Goal: Task Accomplishment & Management: Manage account settings

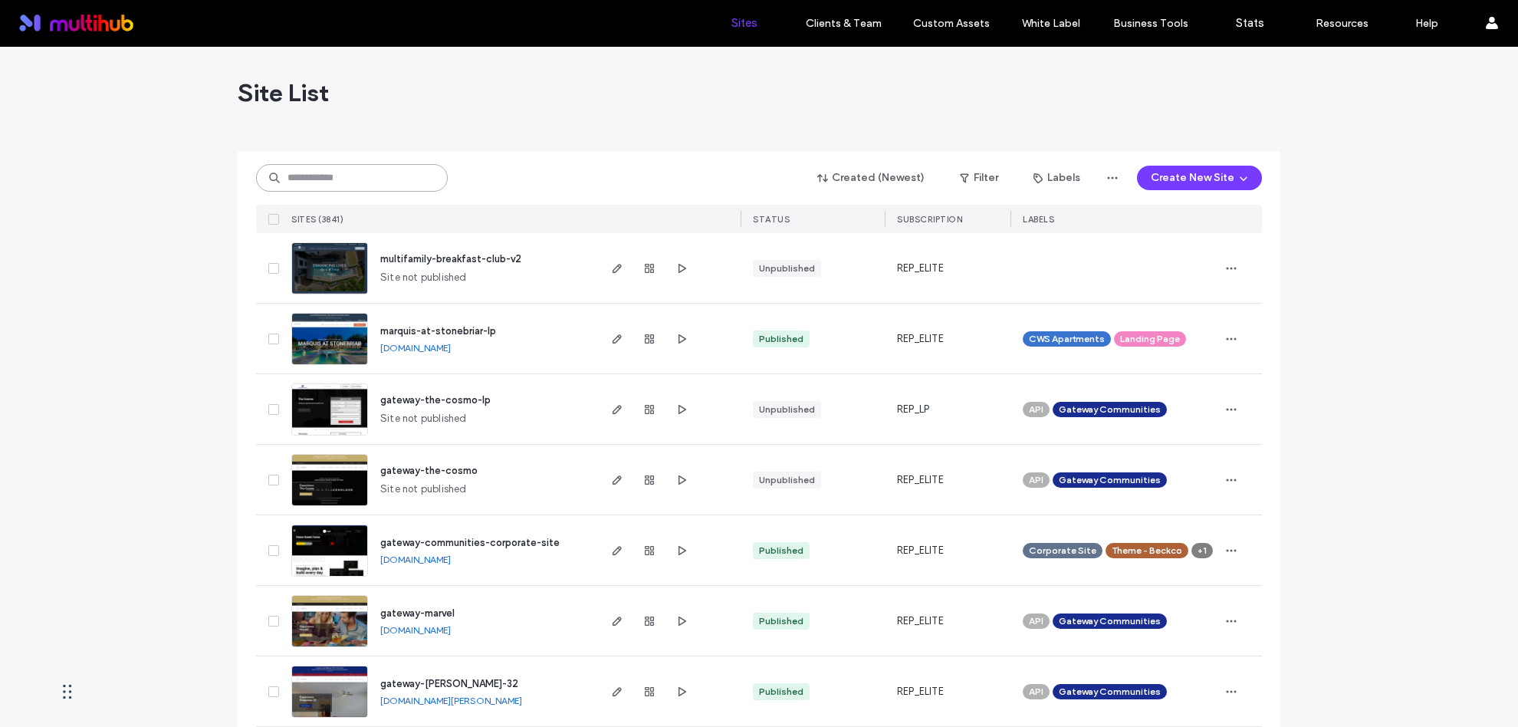
click at [376, 168] on input at bounding box center [352, 178] width 192 height 28
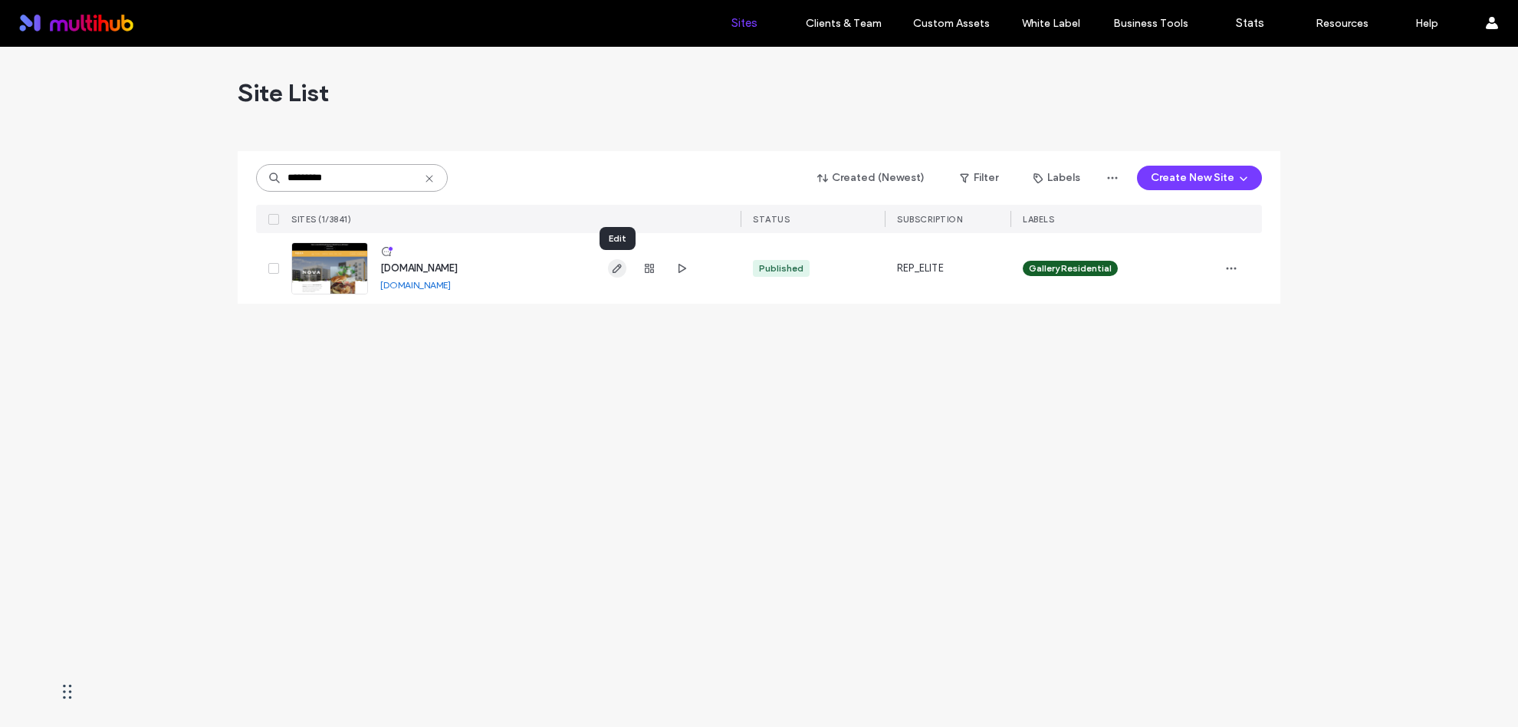
type input "*********"
click at [616, 265] on icon "button" at bounding box center [617, 268] width 12 height 12
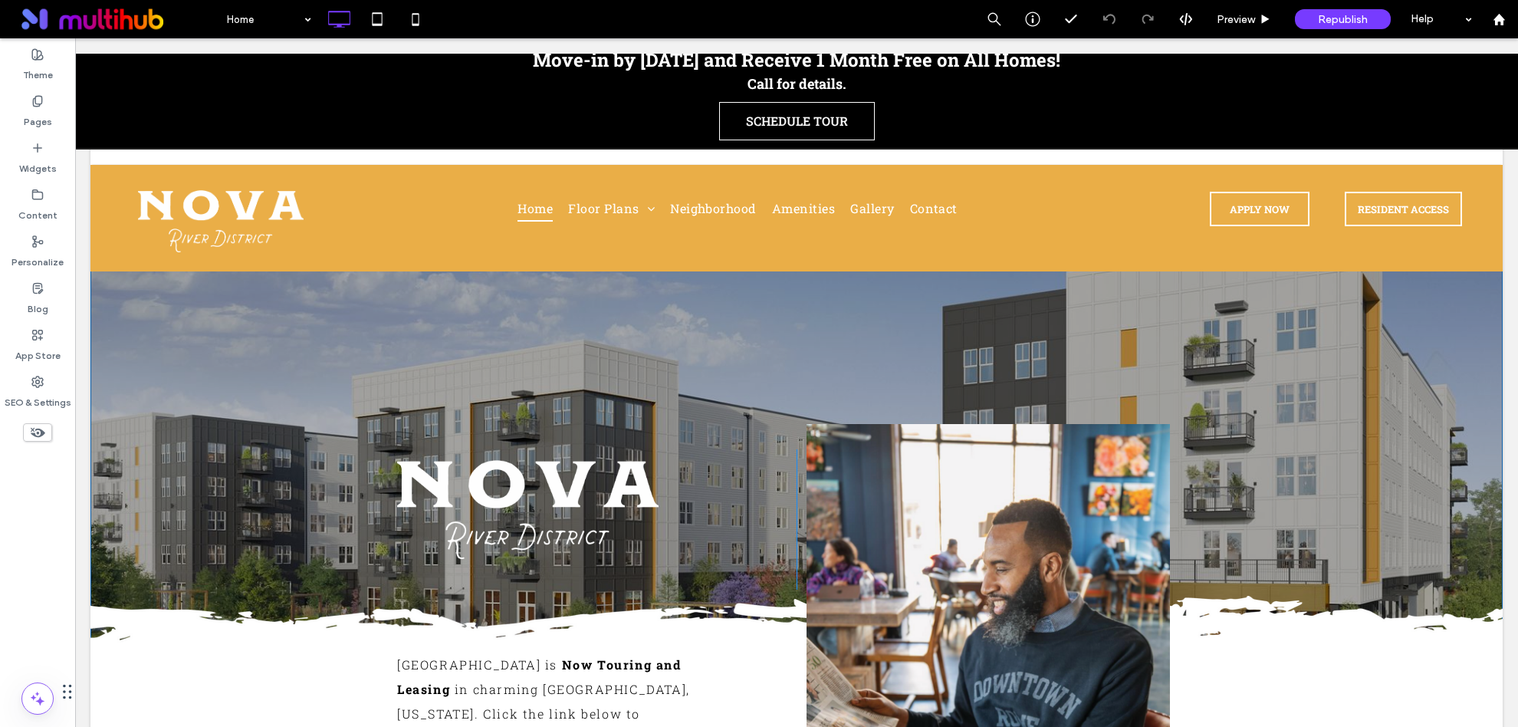
click at [575, 320] on div "Move-in by 10/31/25 and Receive 1 Month Free on All Homes! Call for details. SC…" at bounding box center [796, 563] width 1412 height 665
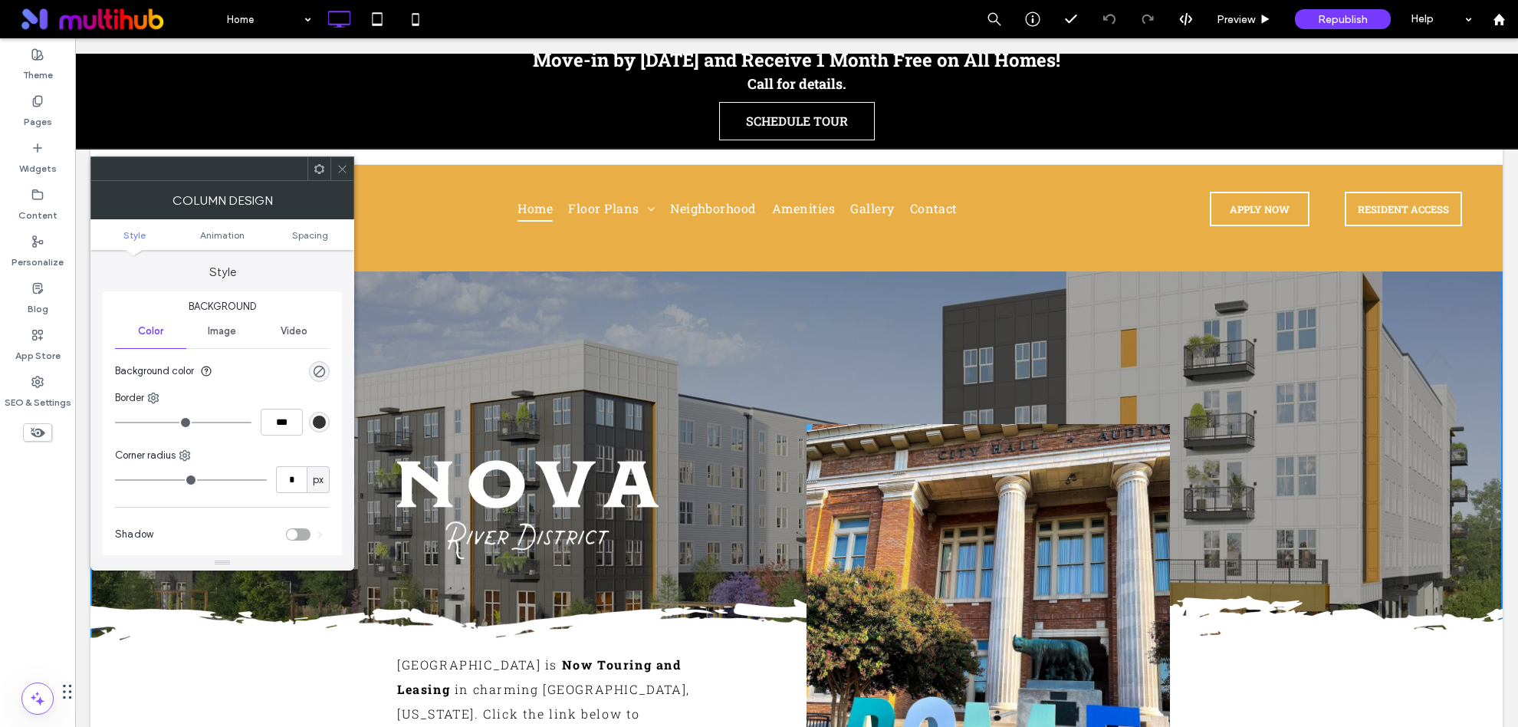
click at [343, 173] on icon at bounding box center [342, 168] width 11 height 11
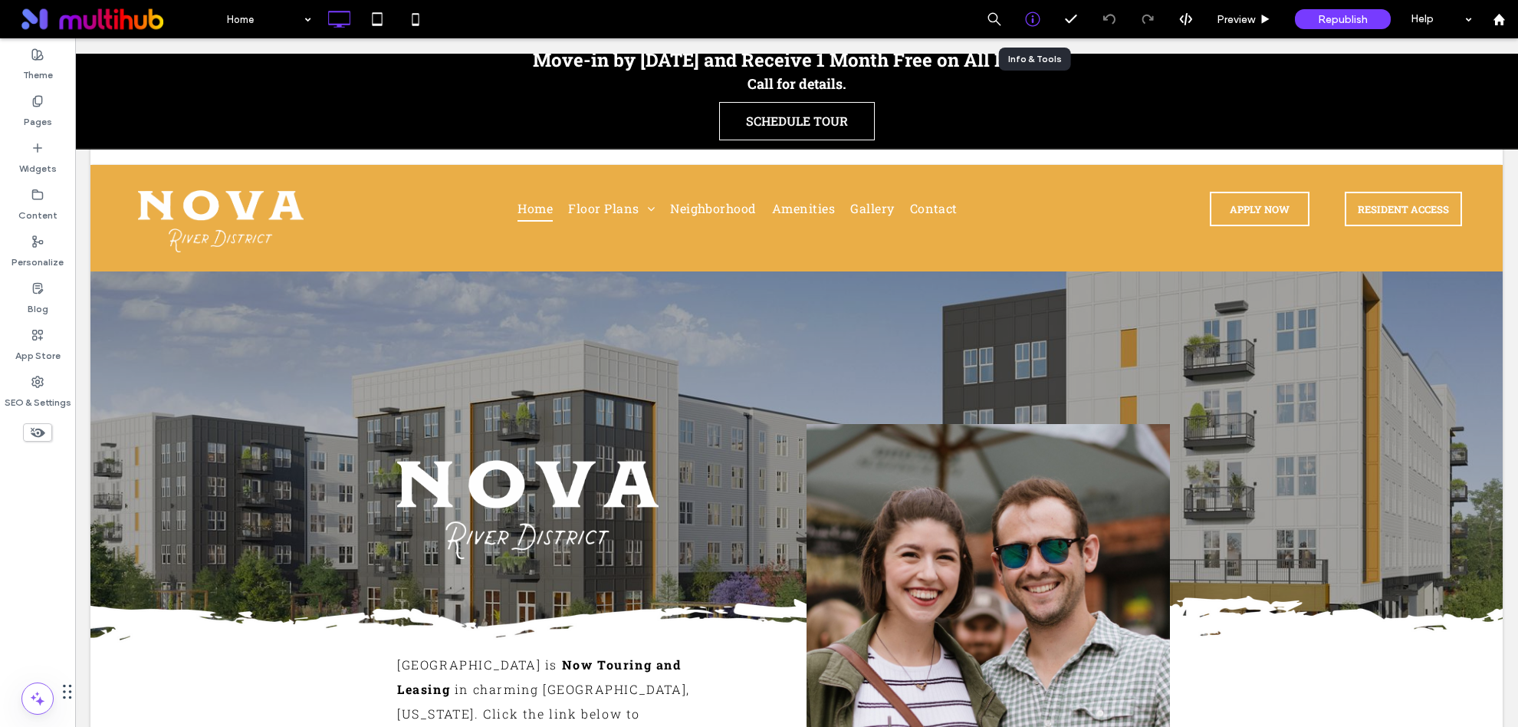
click at [1037, 18] on icon at bounding box center [1032, 18] width 15 height 15
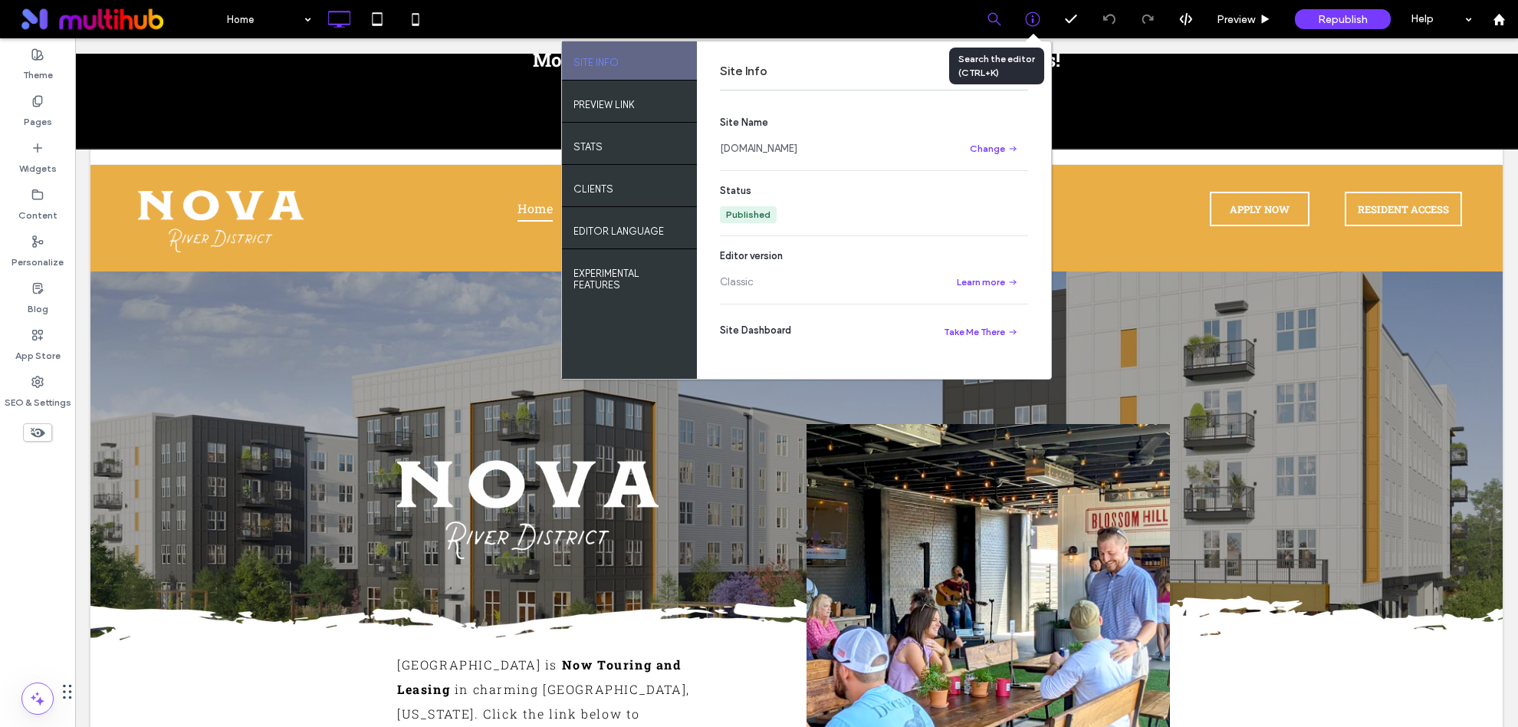
click at [991, 27] on div at bounding box center [994, 19] width 38 height 38
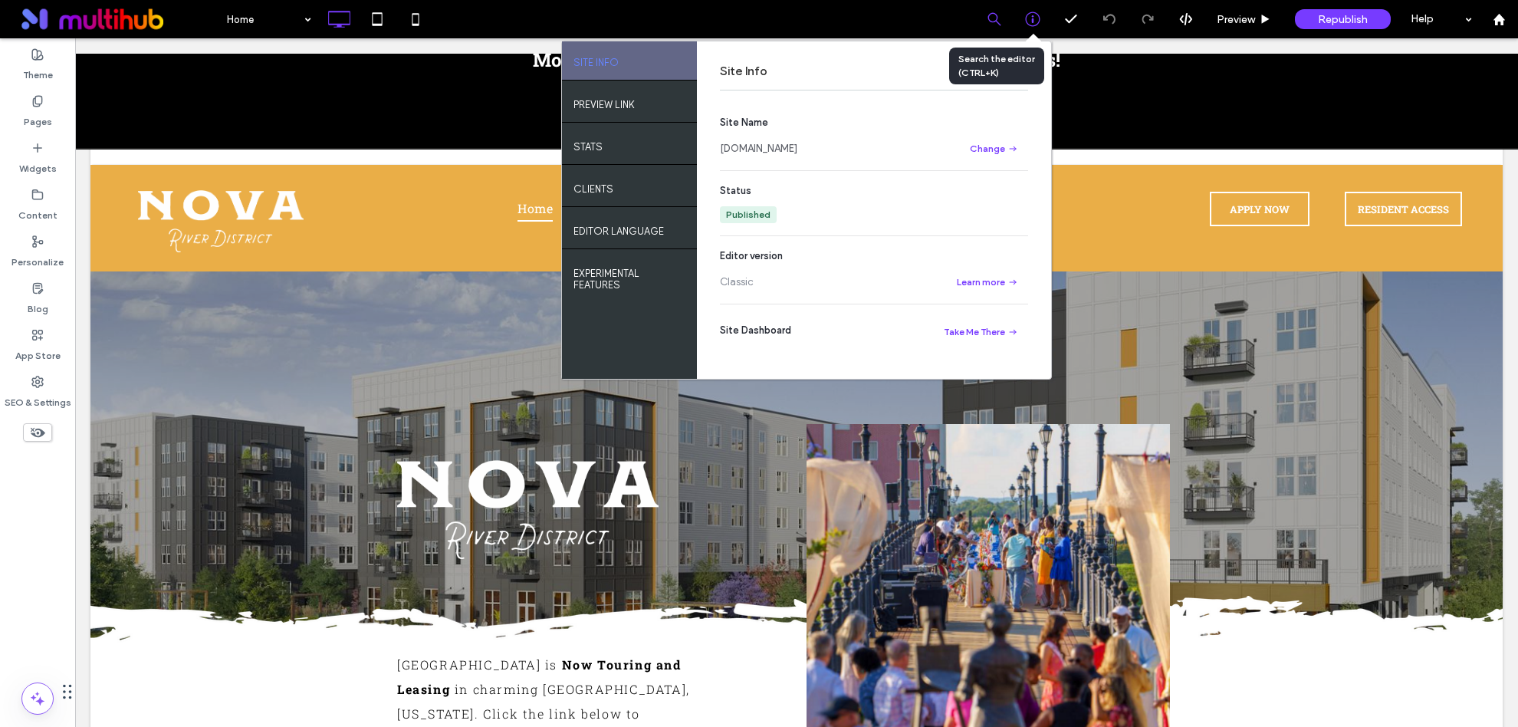
click at [999, 15] on icon at bounding box center [994, 19] width 14 height 14
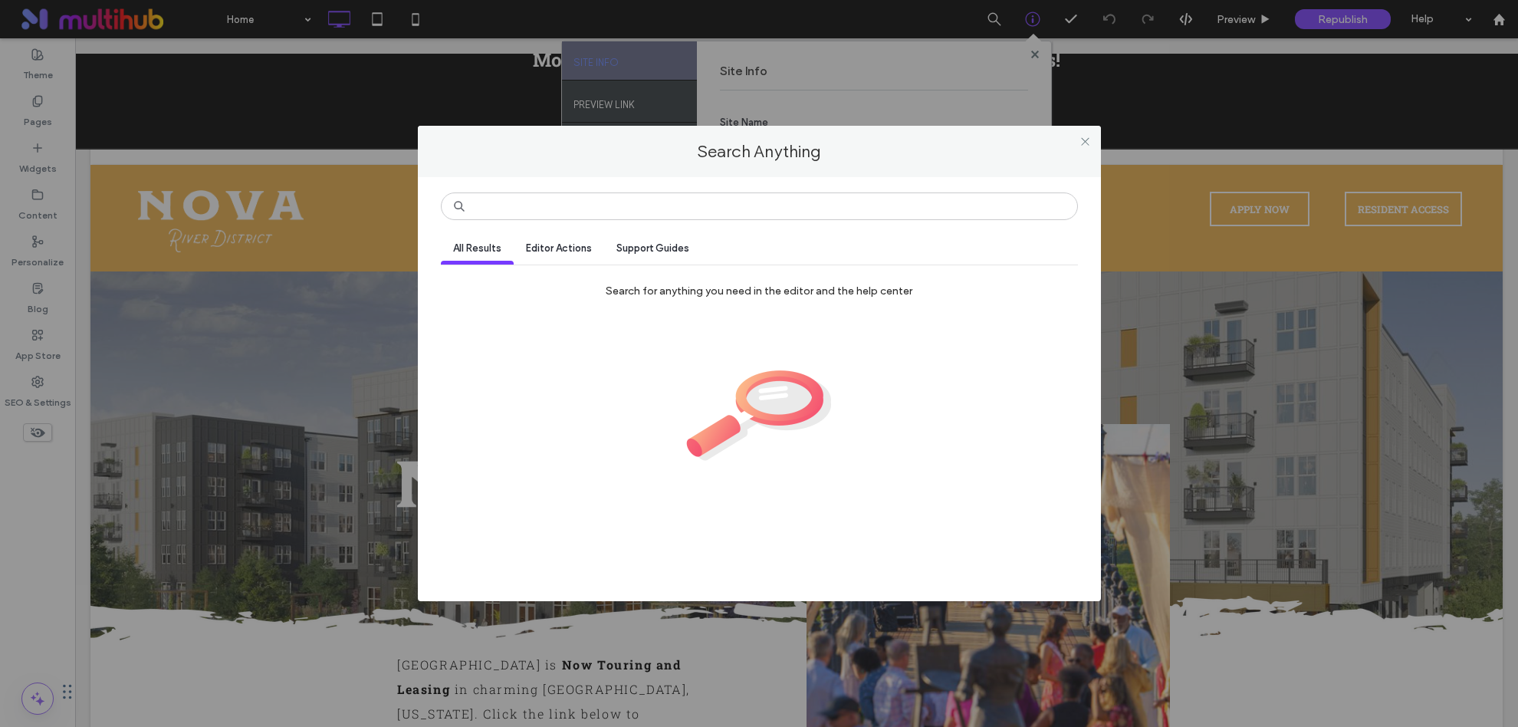
click at [878, 178] on div "All Results Editor Actions Support Guides Search for anything you need in the e…" at bounding box center [759, 389] width 683 height 425
click at [878, 198] on input at bounding box center [759, 206] width 637 height 28
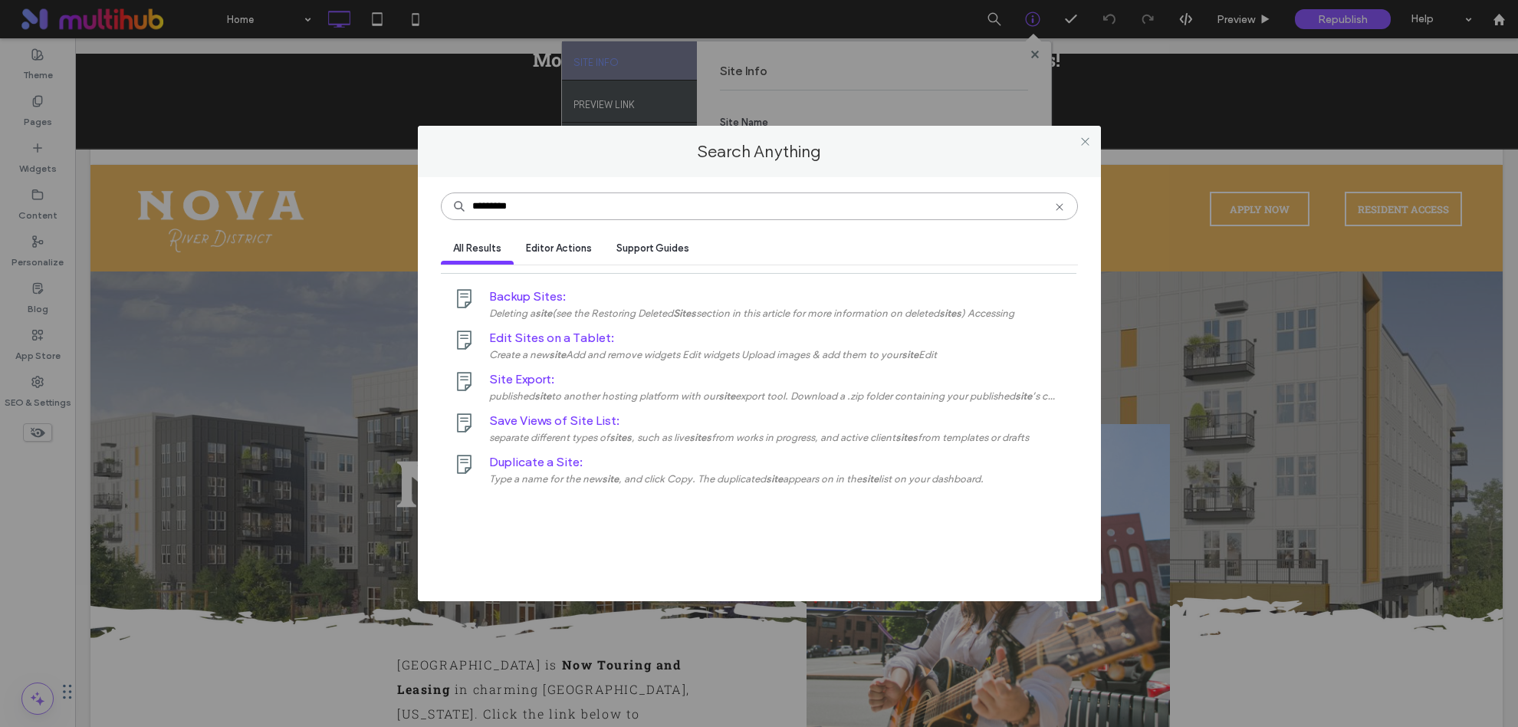
type input "*********"
click at [698, 441] on em "sites" at bounding box center [700, 437] width 22 height 11
click at [1085, 141] on use at bounding box center [1085, 141] width 8 height 8
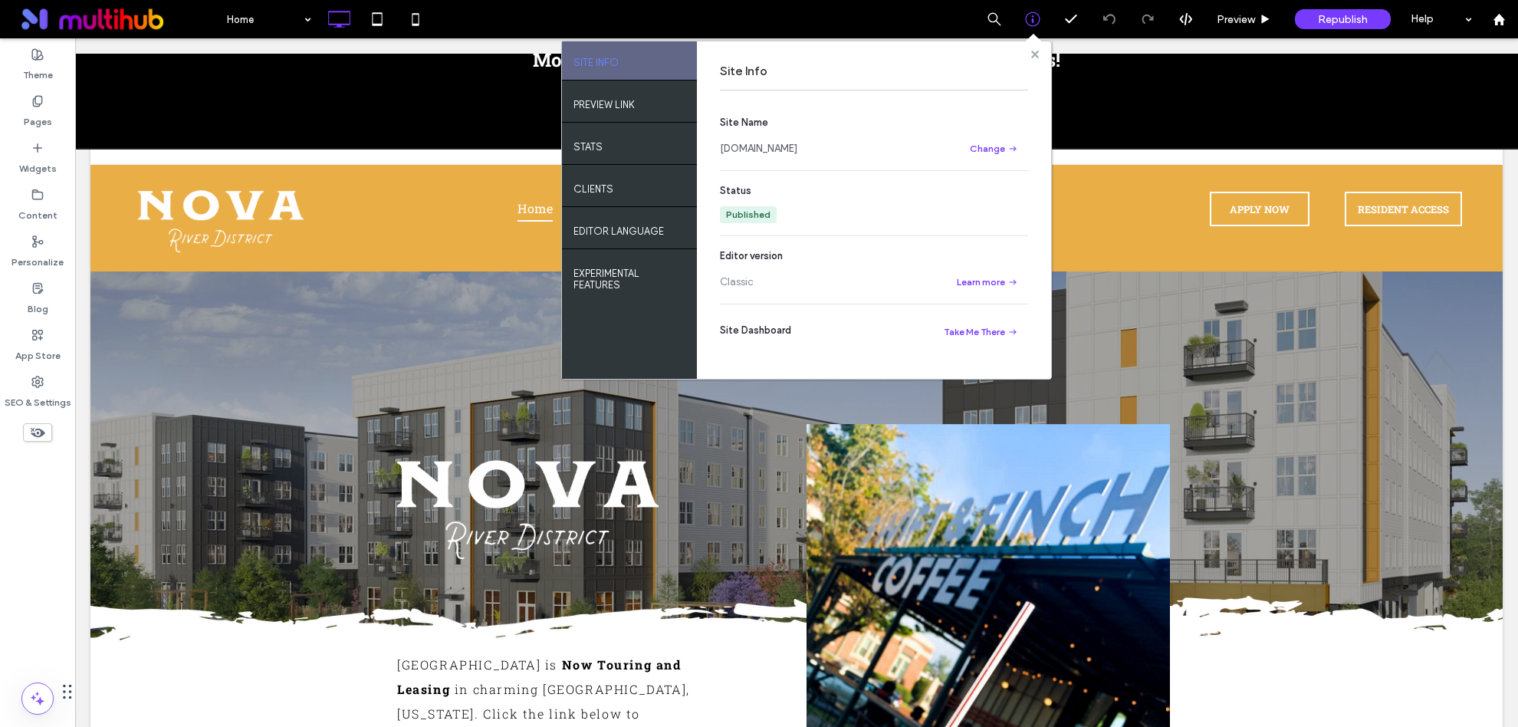
drag, startPoint x: 1036, startPoint y: 51, endPoint x: 960, endPoint y: 13, distance: 85.0
click at [1036, 51] on use at bounding box center [1034, 54] width 8 height 8
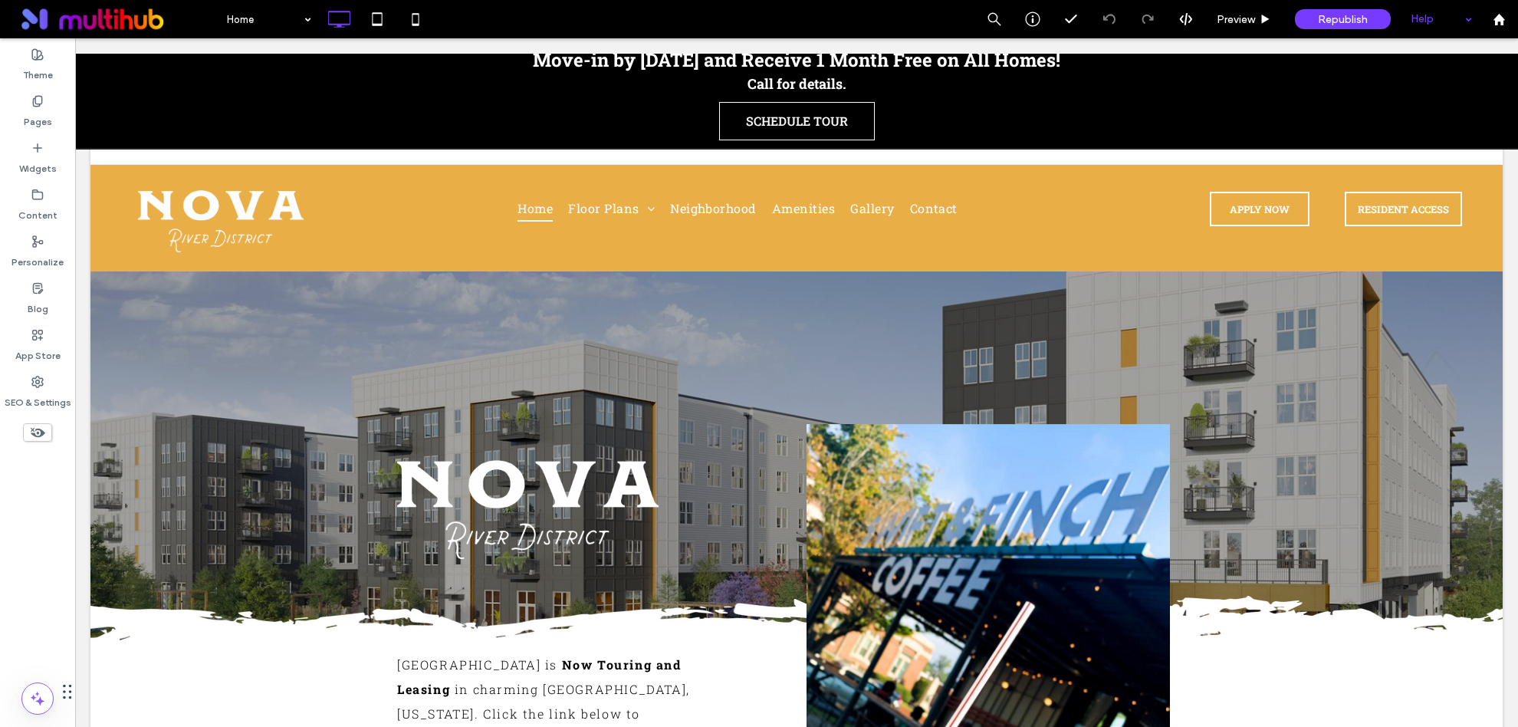
click at [1443, 15] on div "Help" at bounding box center [1441, 19] width 77 height 38
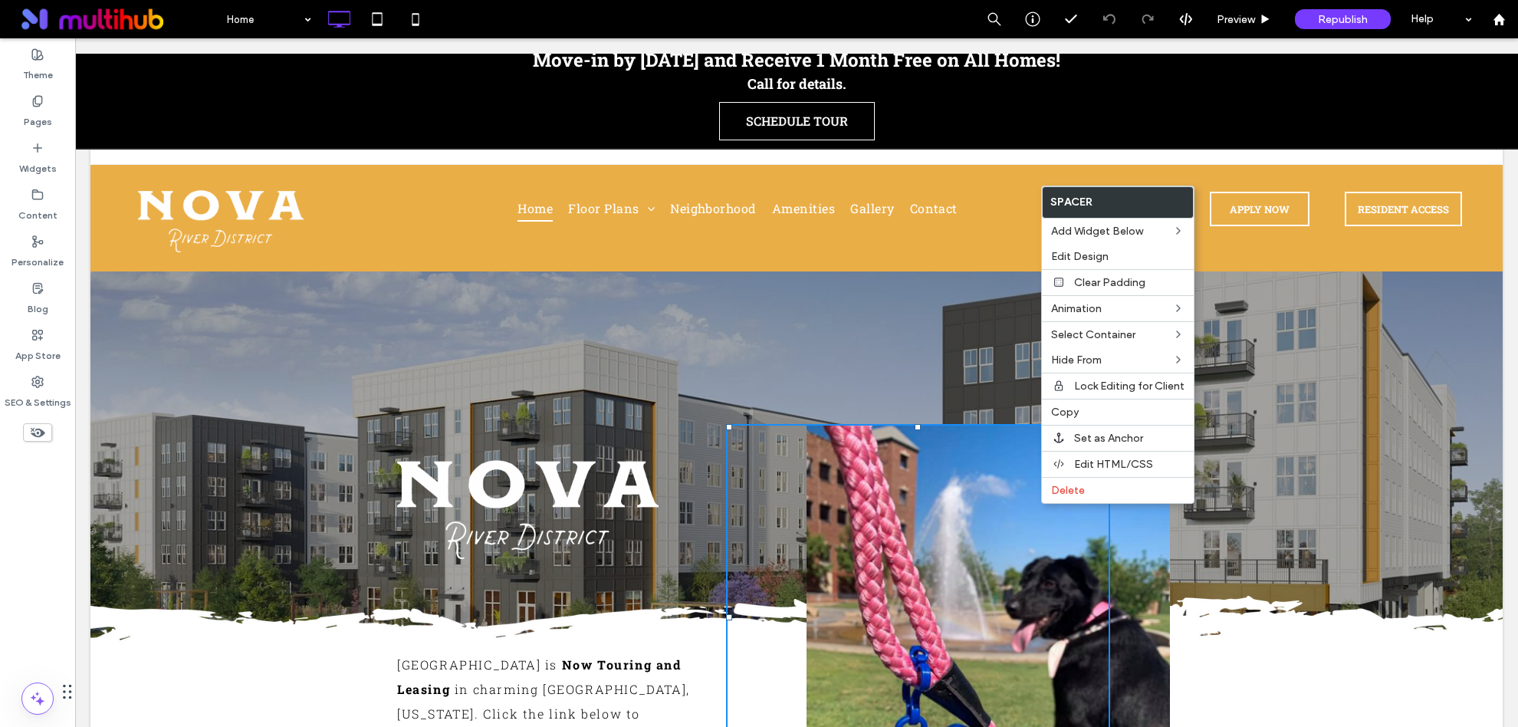
click at [40, 433] on icon at bounding box center [37, 432] width 17 height 17
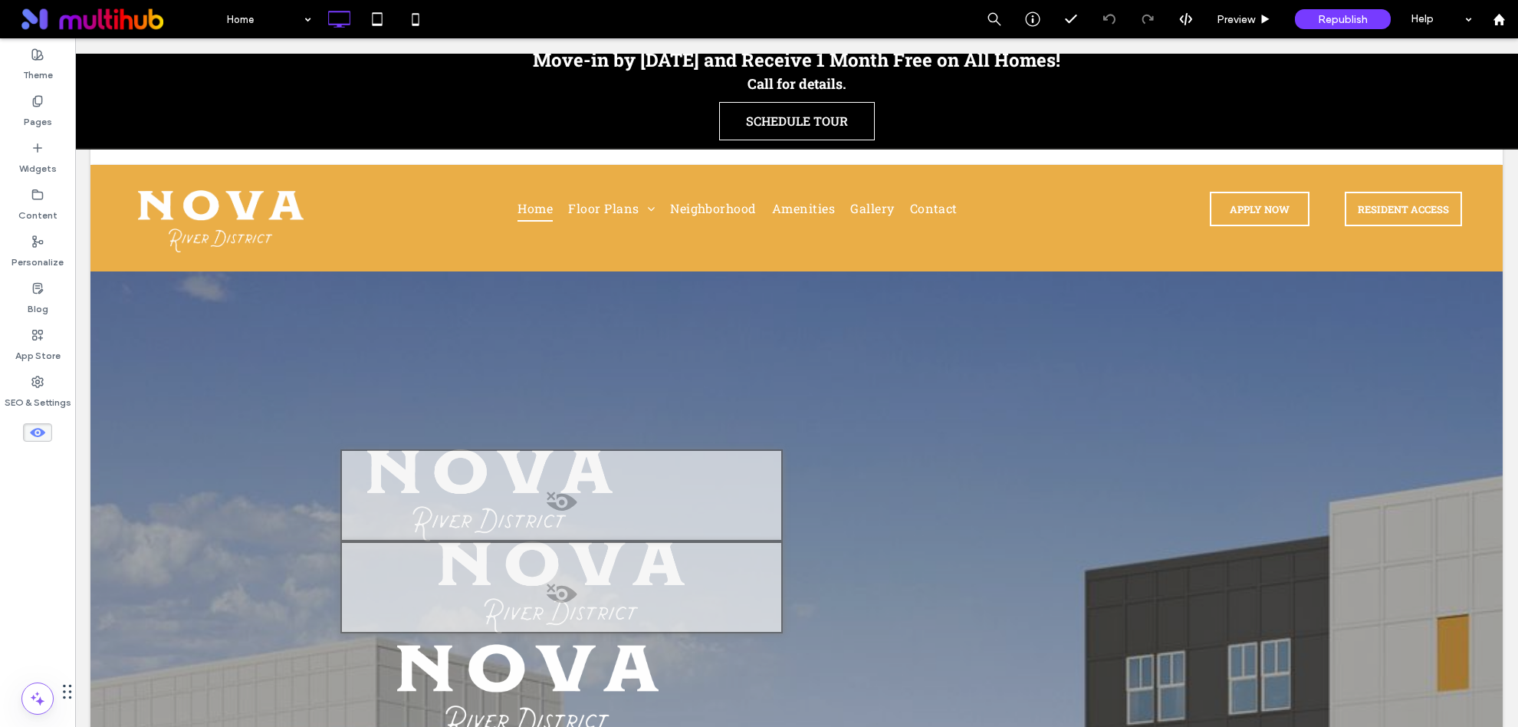
click at [38, 436] on use at bounding box center [37, 432] width 15 height 9
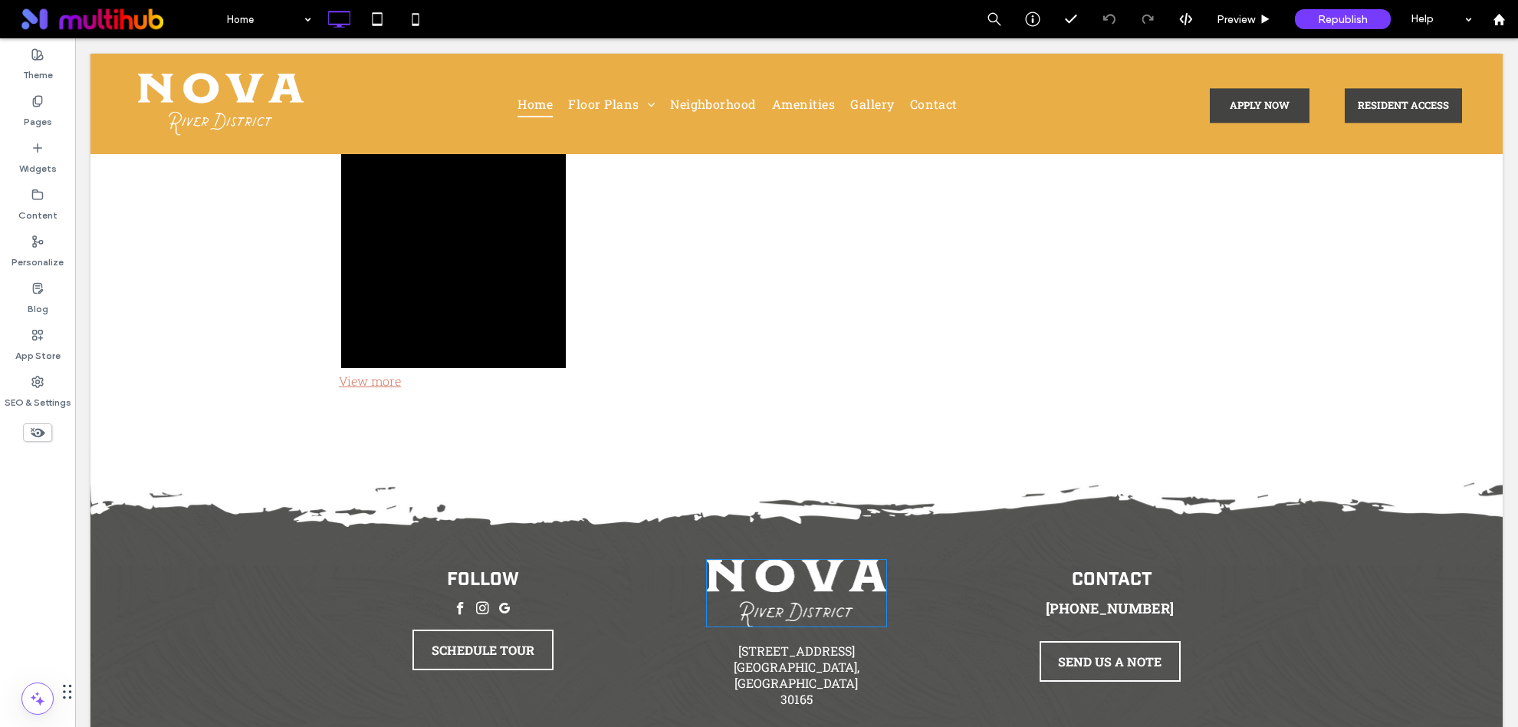
scroll to position [6178, 0]
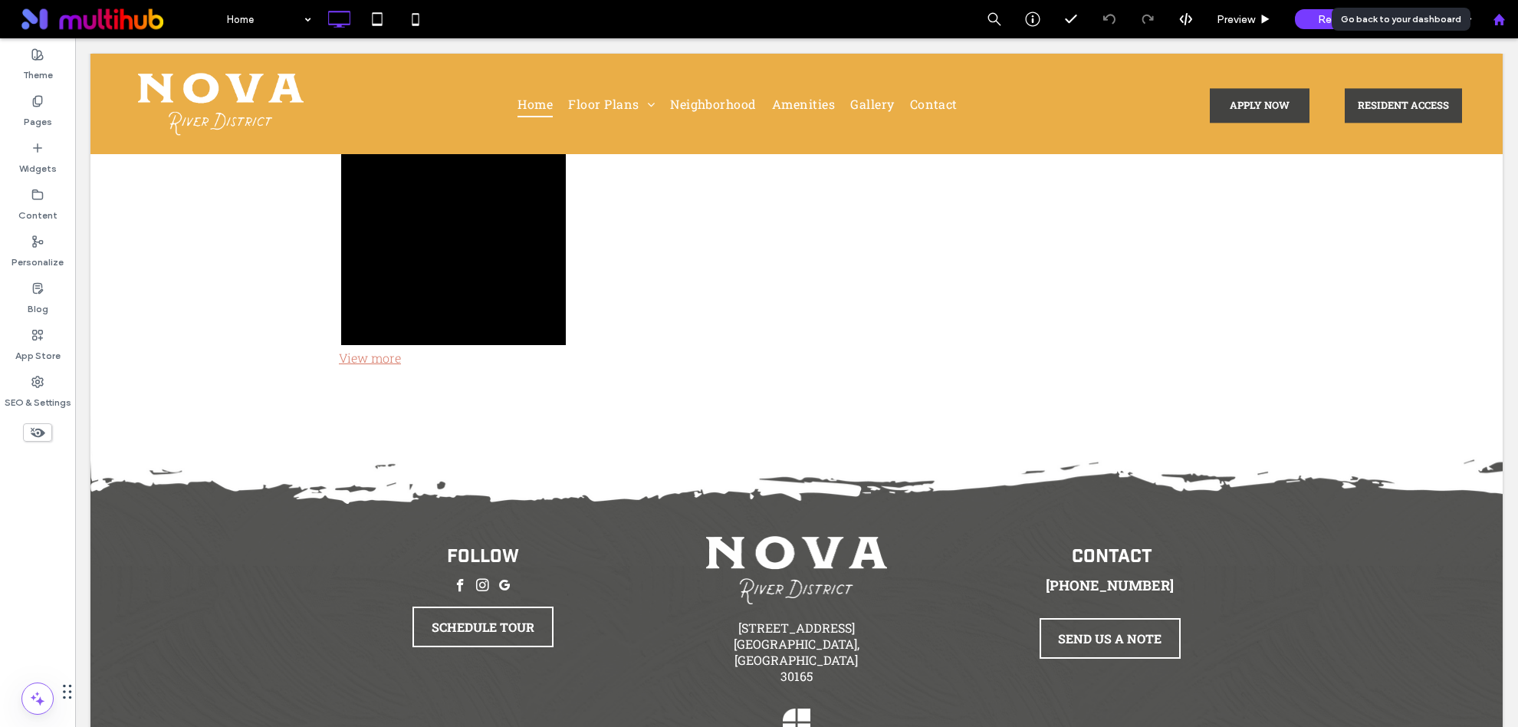
click at [1499, 17] on use at bounding box center [1497, 18] width 11 height 11
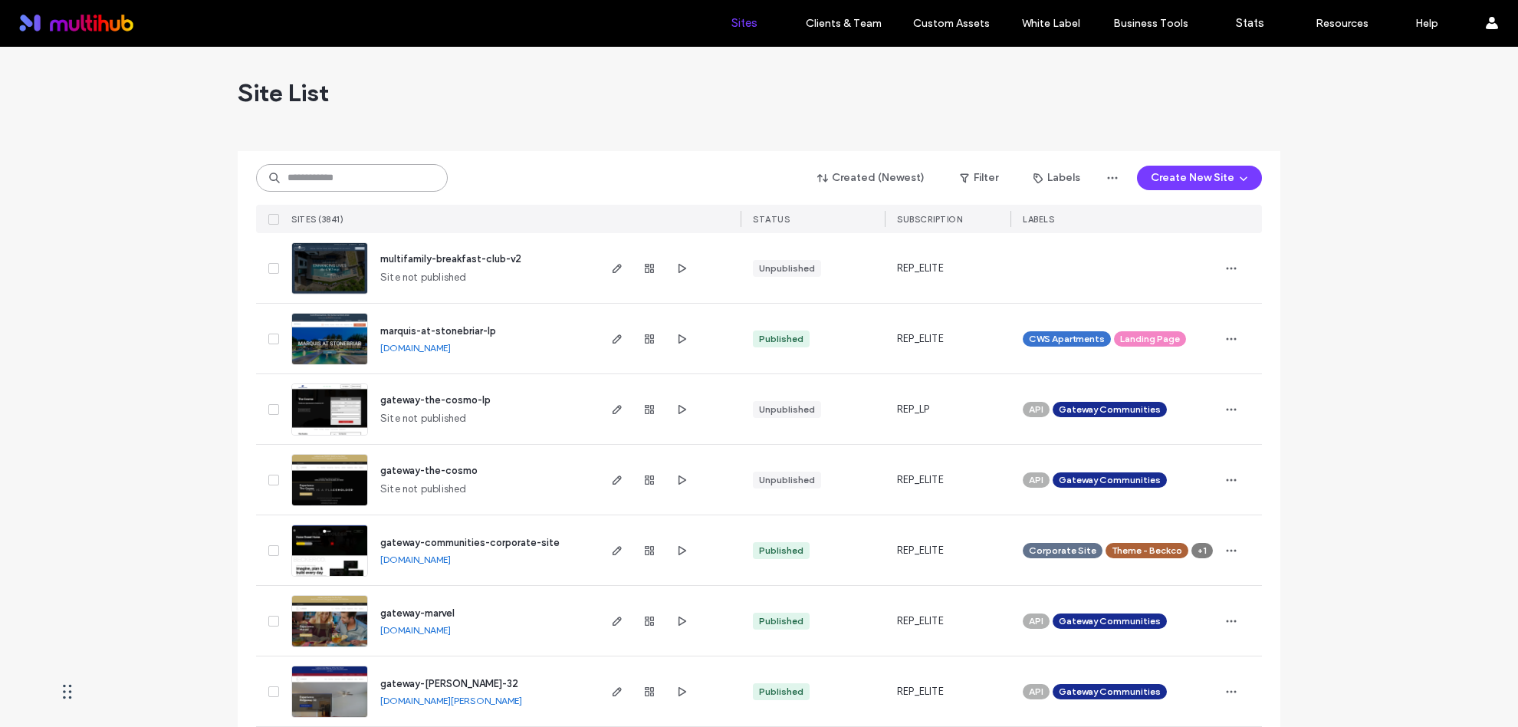
click at [327, 175] on input at bounding box center [352, 178] width 192 height 28
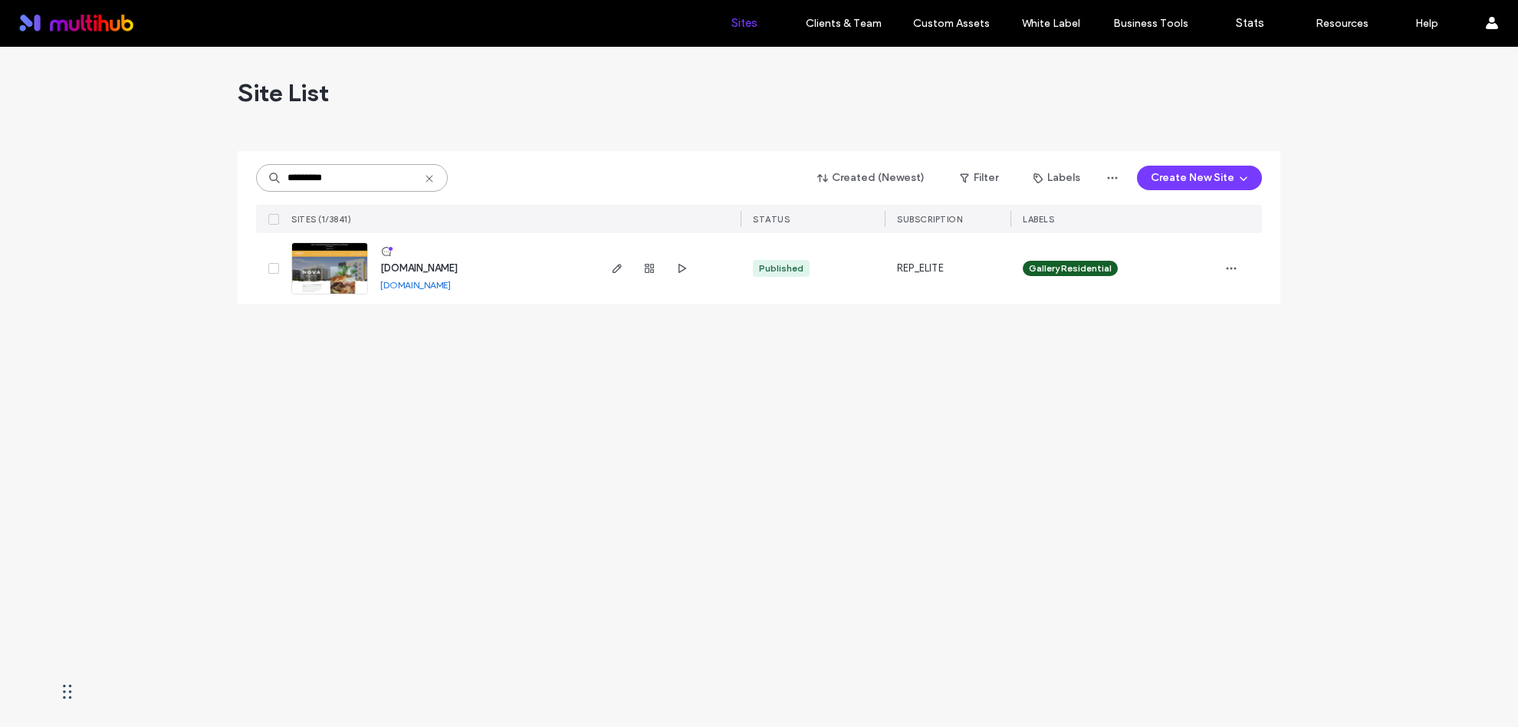
type input "*********"
click at [384, 248] on icon at bounding box center [386, 251] width 12 height 12
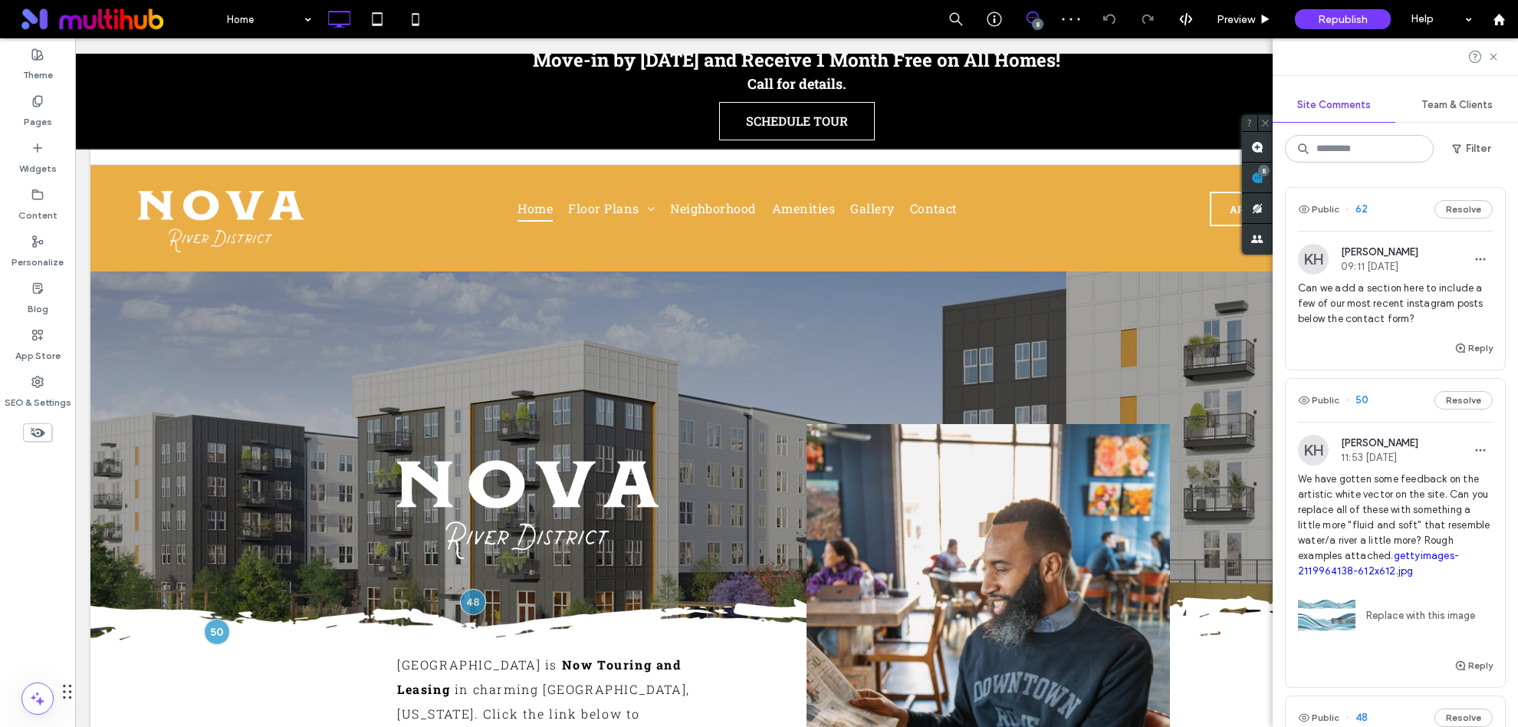
click at [1410, 317] on span "Can we add a section here to include a few of our most recent instagram posts b…" at bounding box center [1395, 304] width 195 height 46
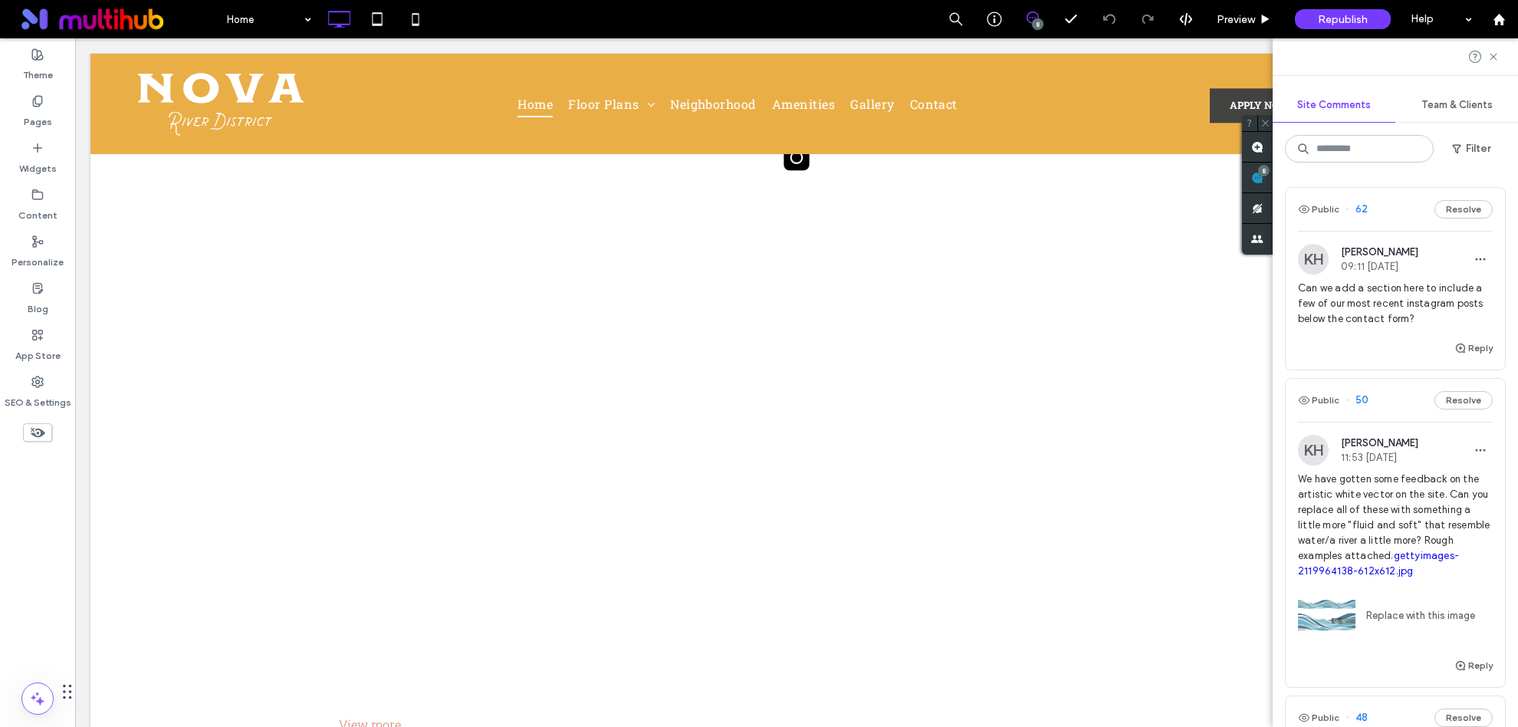
scroll to position [6076, 0]
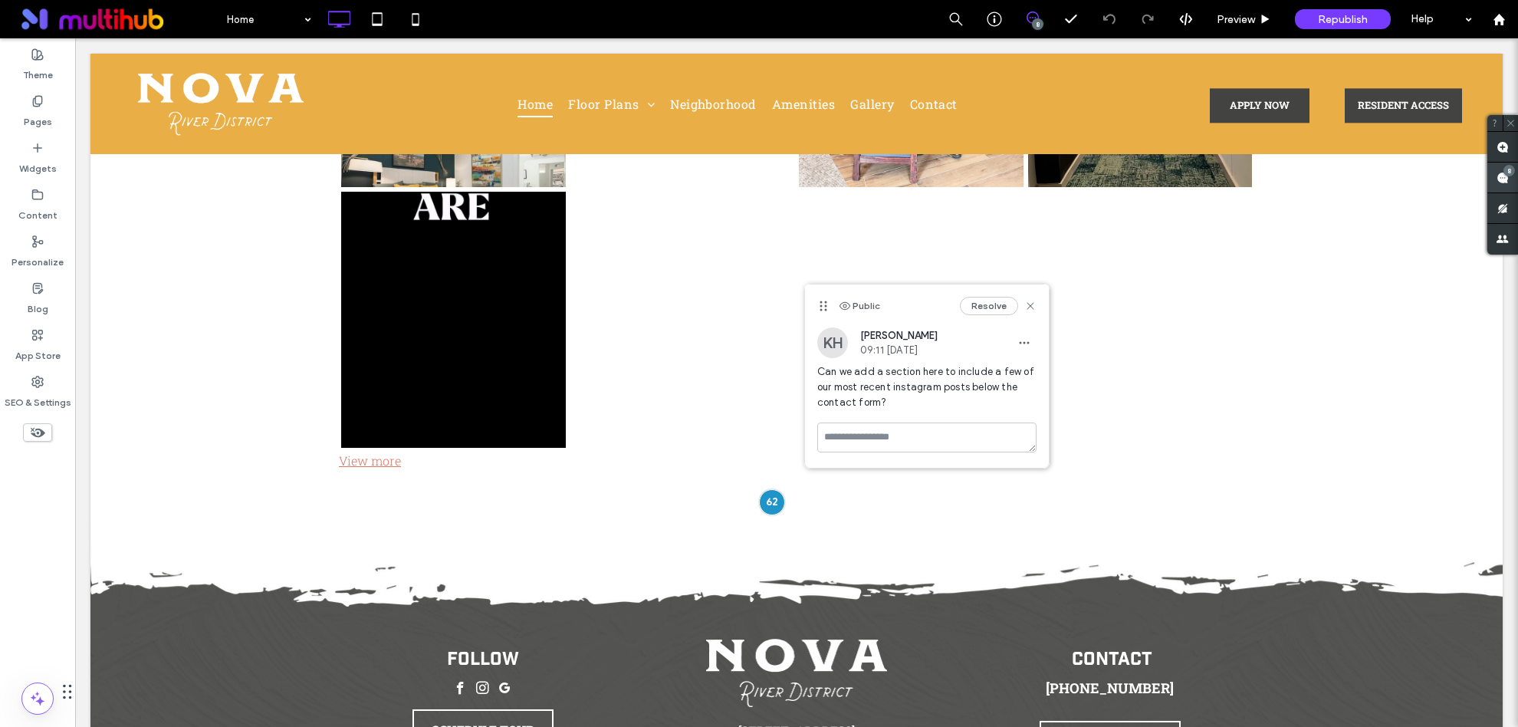
click at [1505, 179] on use at bounding box center [1502, 178] width 12 height 12
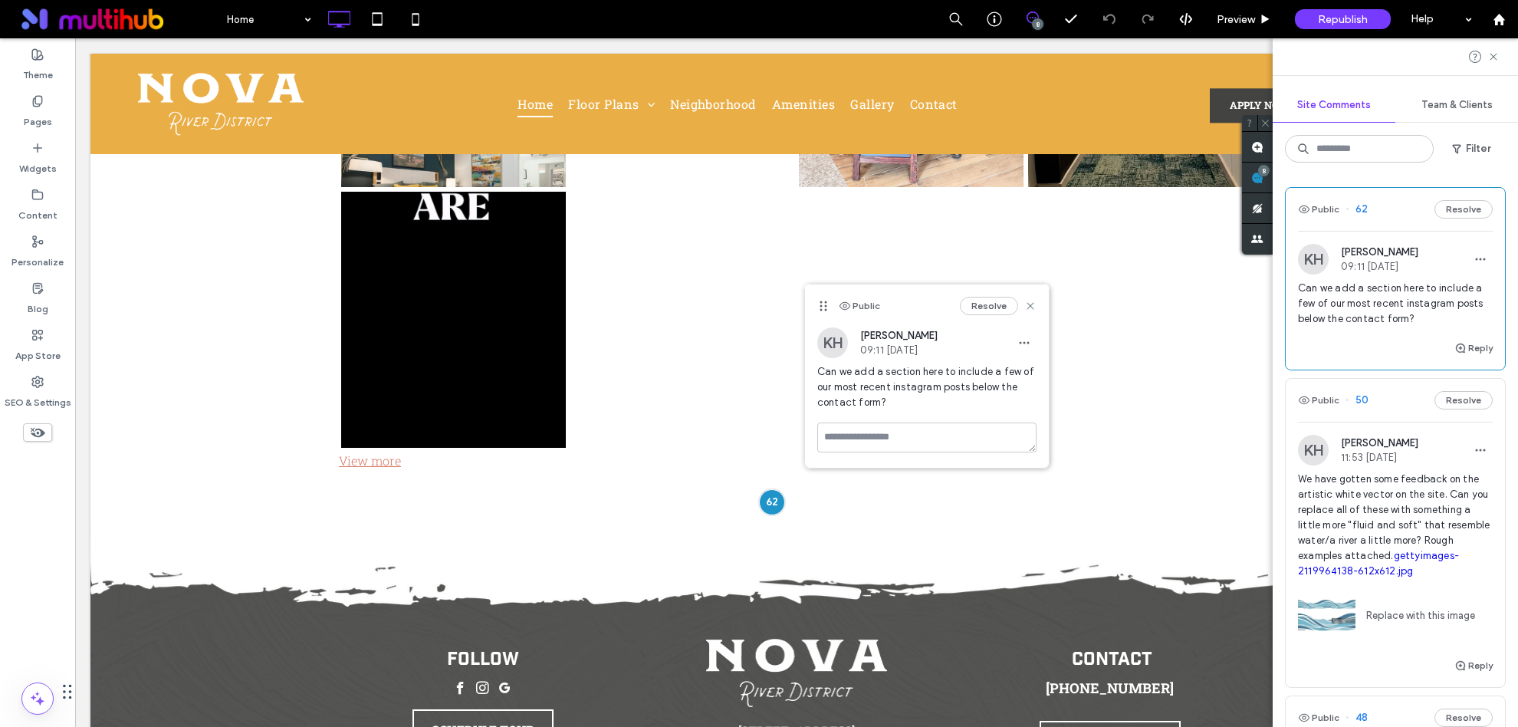
click at [1413, 513] on span "We have gotten some feedback on the artistic white vector on the site. Can you …" at bounding box center [1395, 524] width 195 height 107
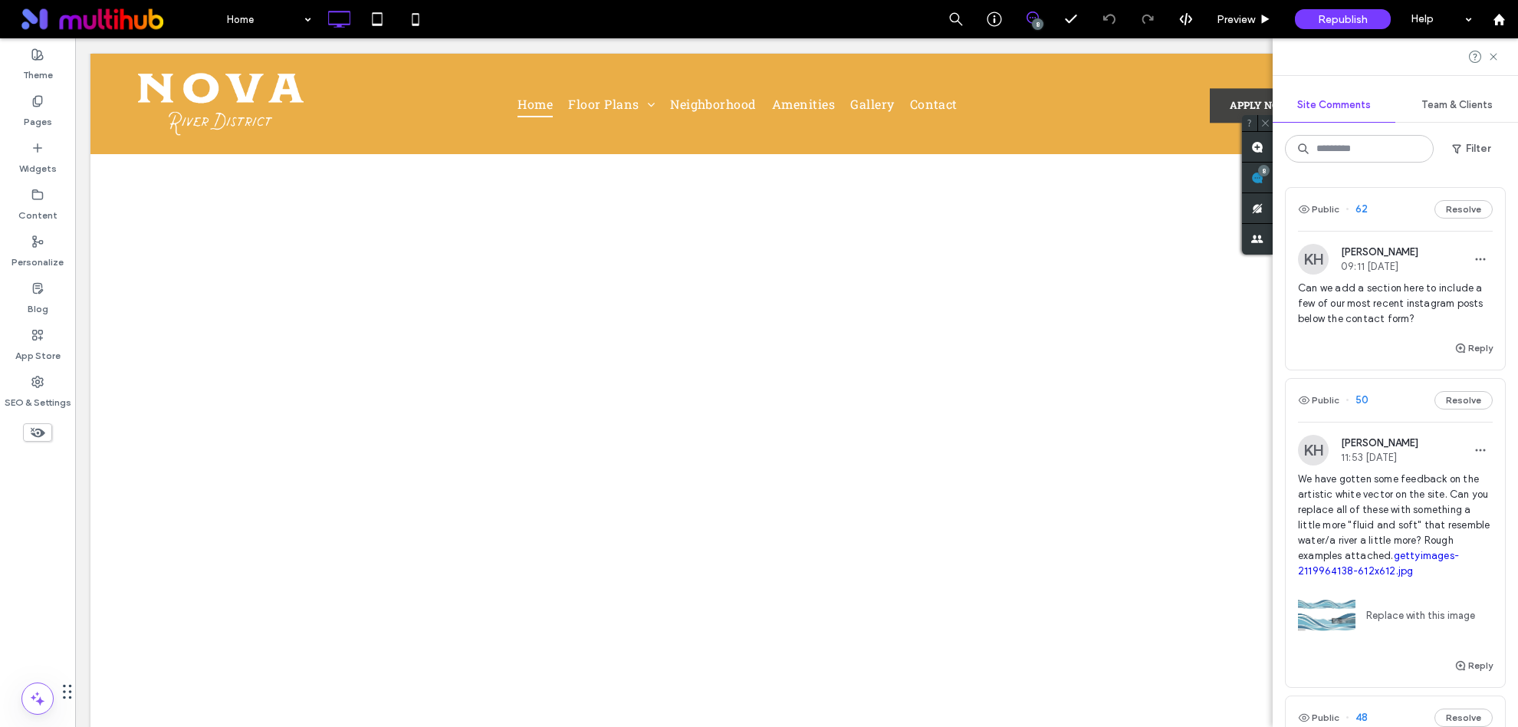
scroll to position [156, 0]
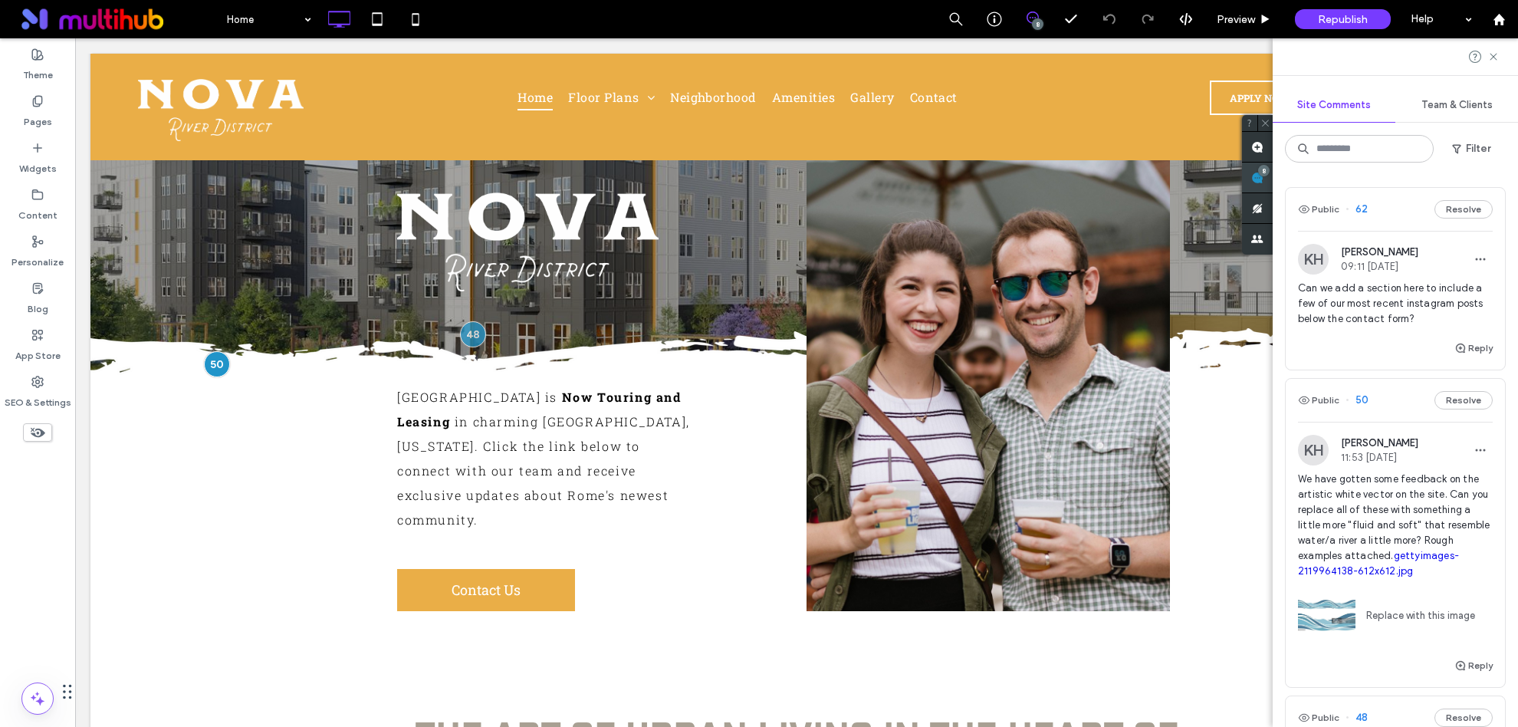
click at [1272, 176] on div "8" at bounding box center [1257, 178] width 31 height 31
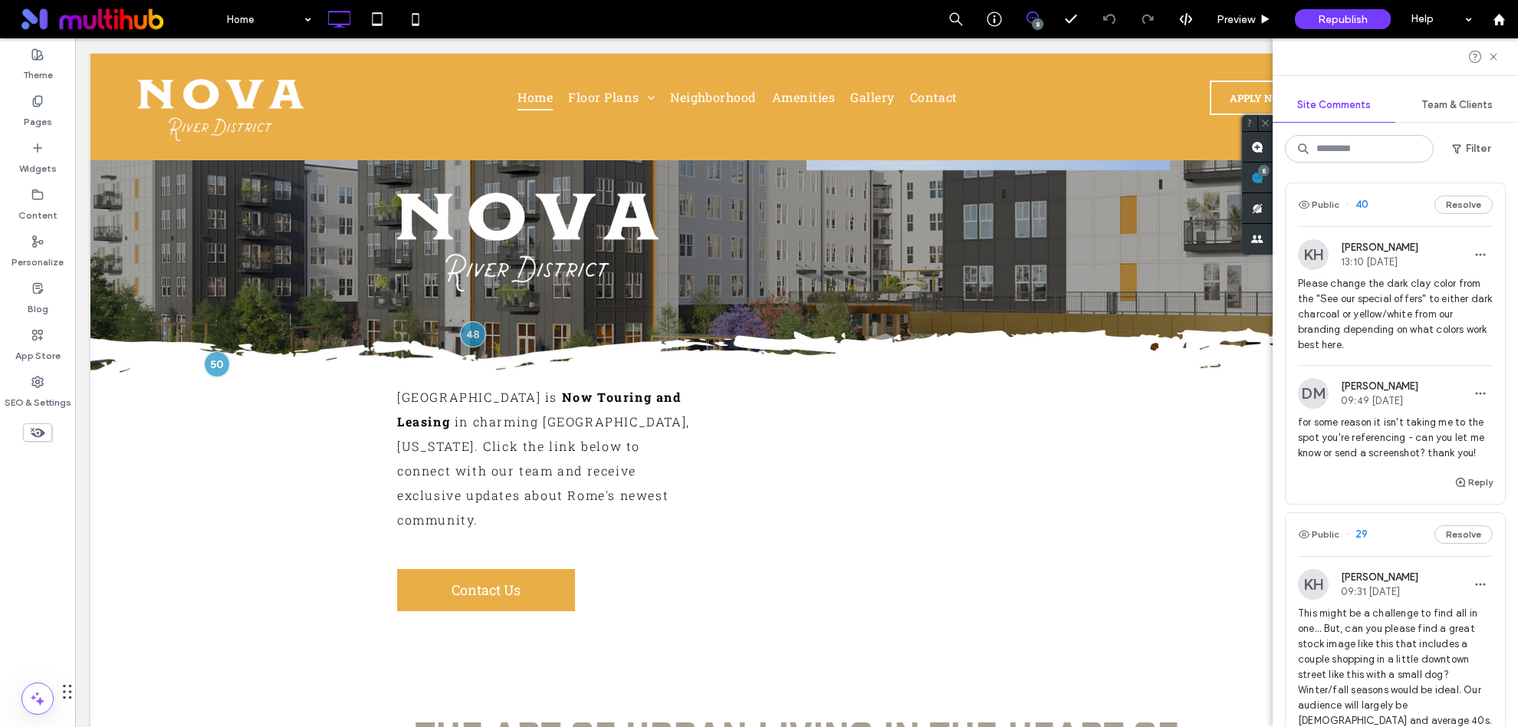
scroll to position [1289, 0]
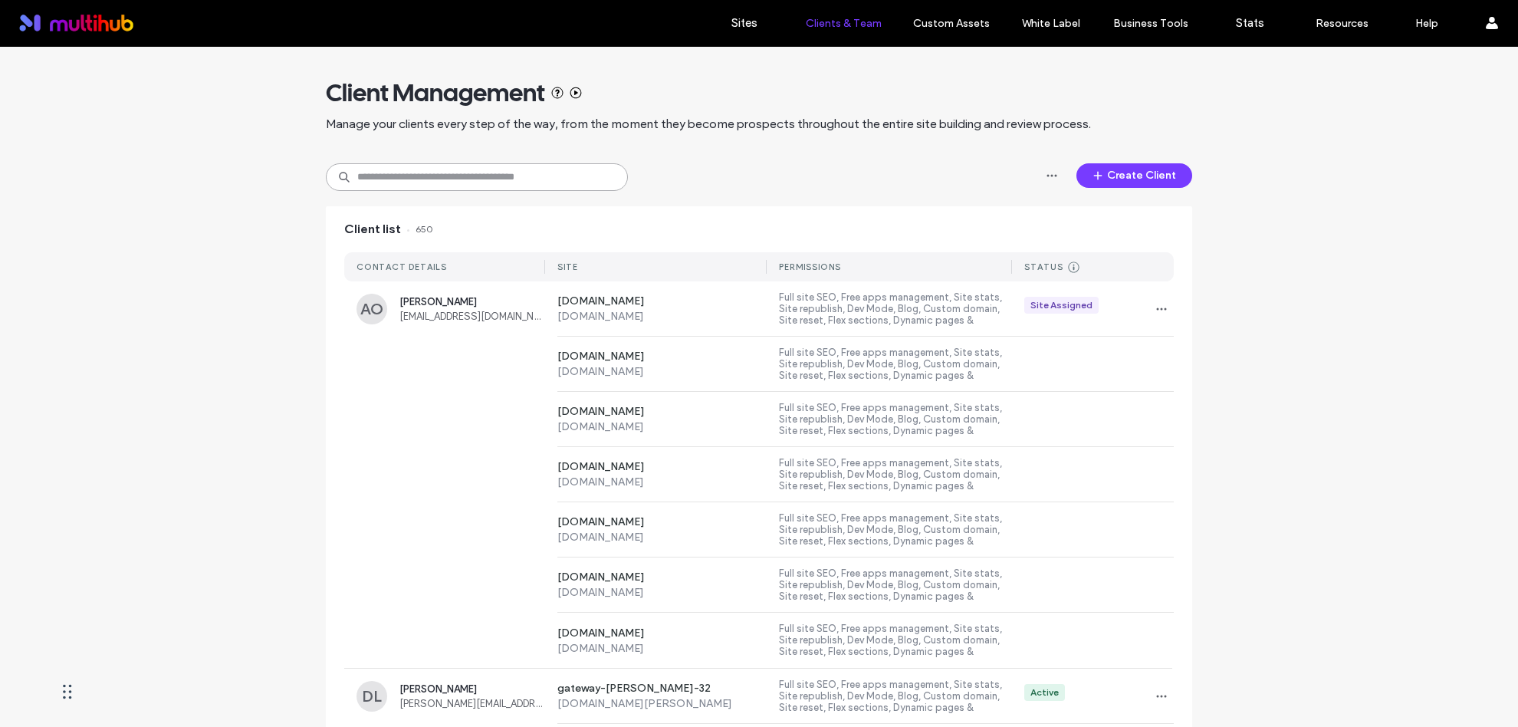
click at [433, 169] on input at bounding box center [477, 177] width 302 height 28
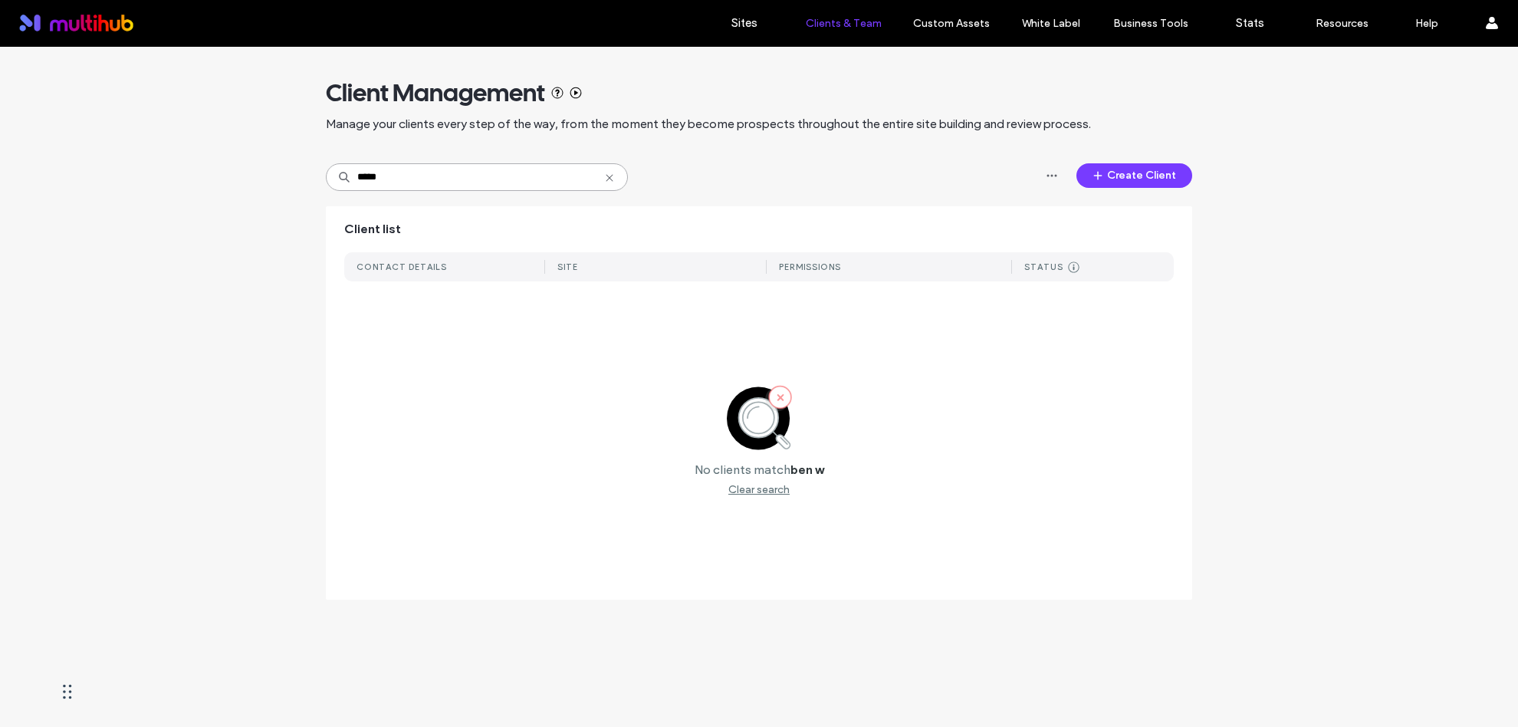
drag, startPoint x: 458, startPoint y: 184, endPoint x: 276, endPoint y: 169, distance: 182.3
click at [277, 169] on div "Client Management Manage your clients every step of the way, from the moment th…" at bounding box center [759, 331] width 1518 height 568
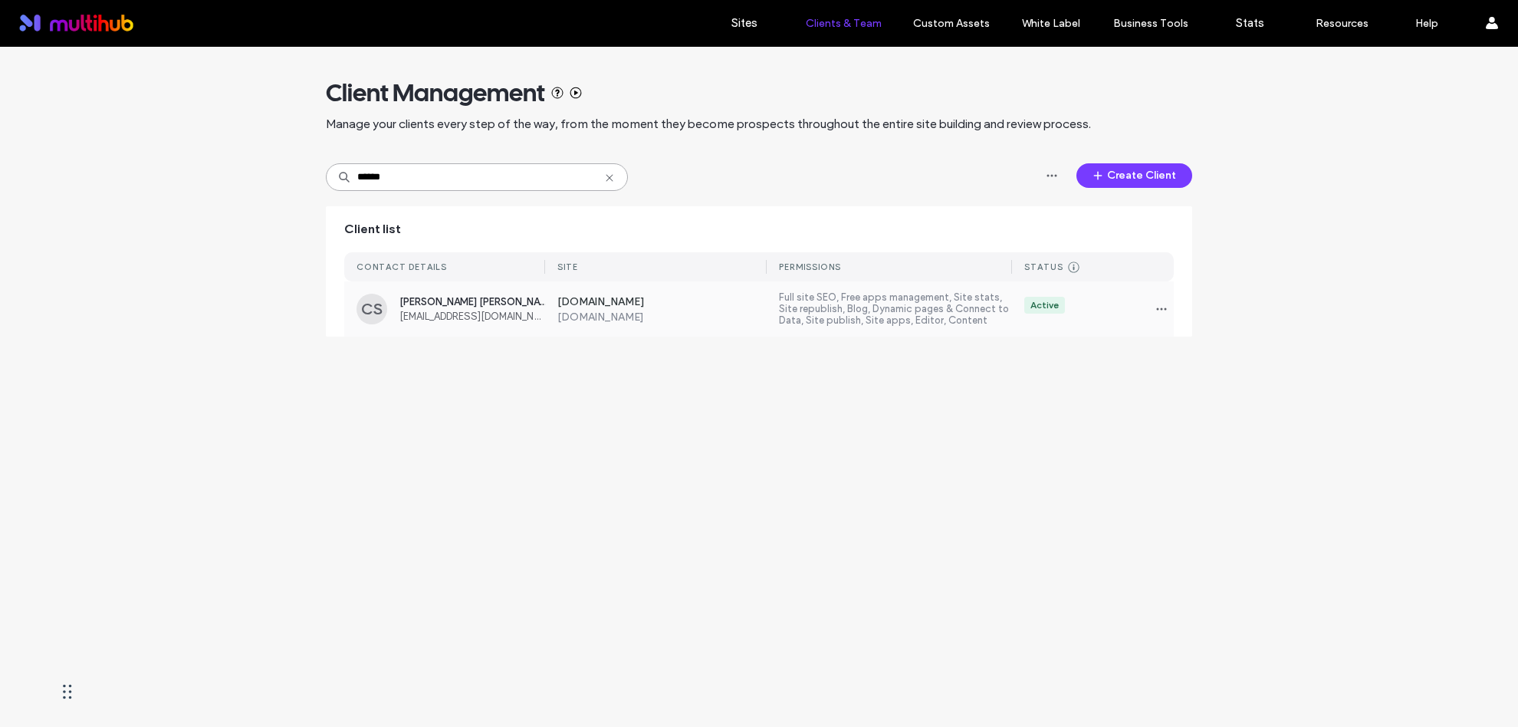
type input "******"
click at [729, 310] on label "[DOMAIN_NAME]" at bounding box center [662, 316] width 210 height 13
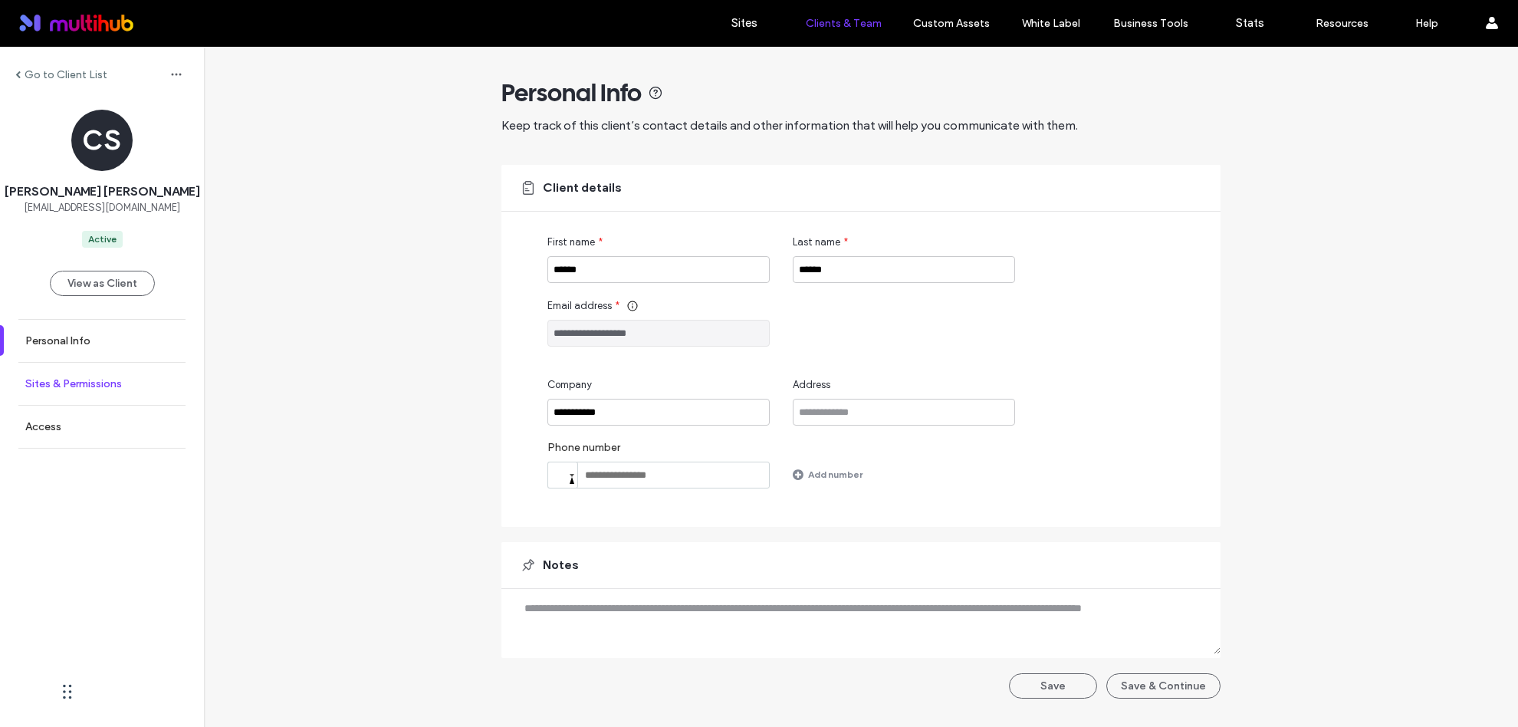
click at [57, 384] on label "Sites & Permissions" at bounding box center [73, 383] width 97 height 13
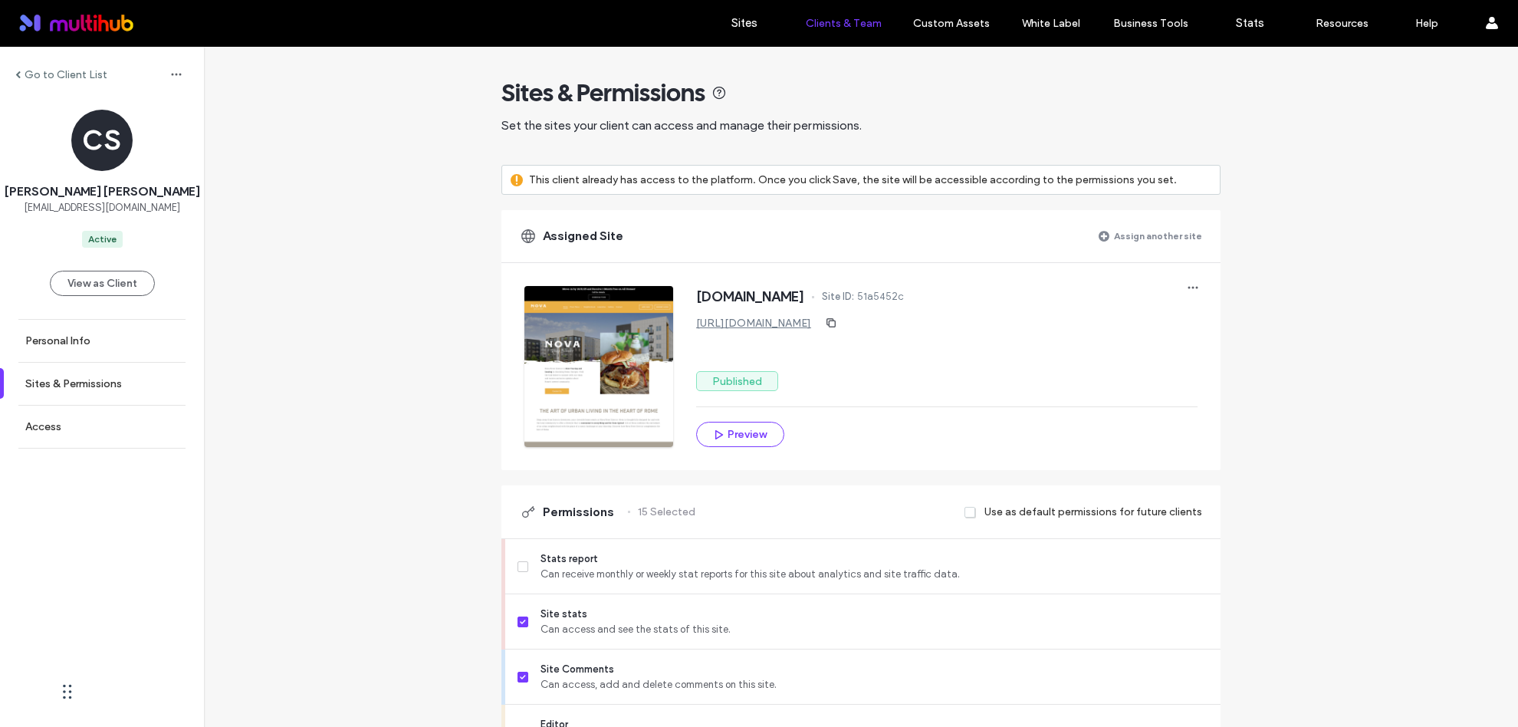
click at [1146, 235] on label "Assign another site" at bounding box center [1158, 235] width 88 height 27
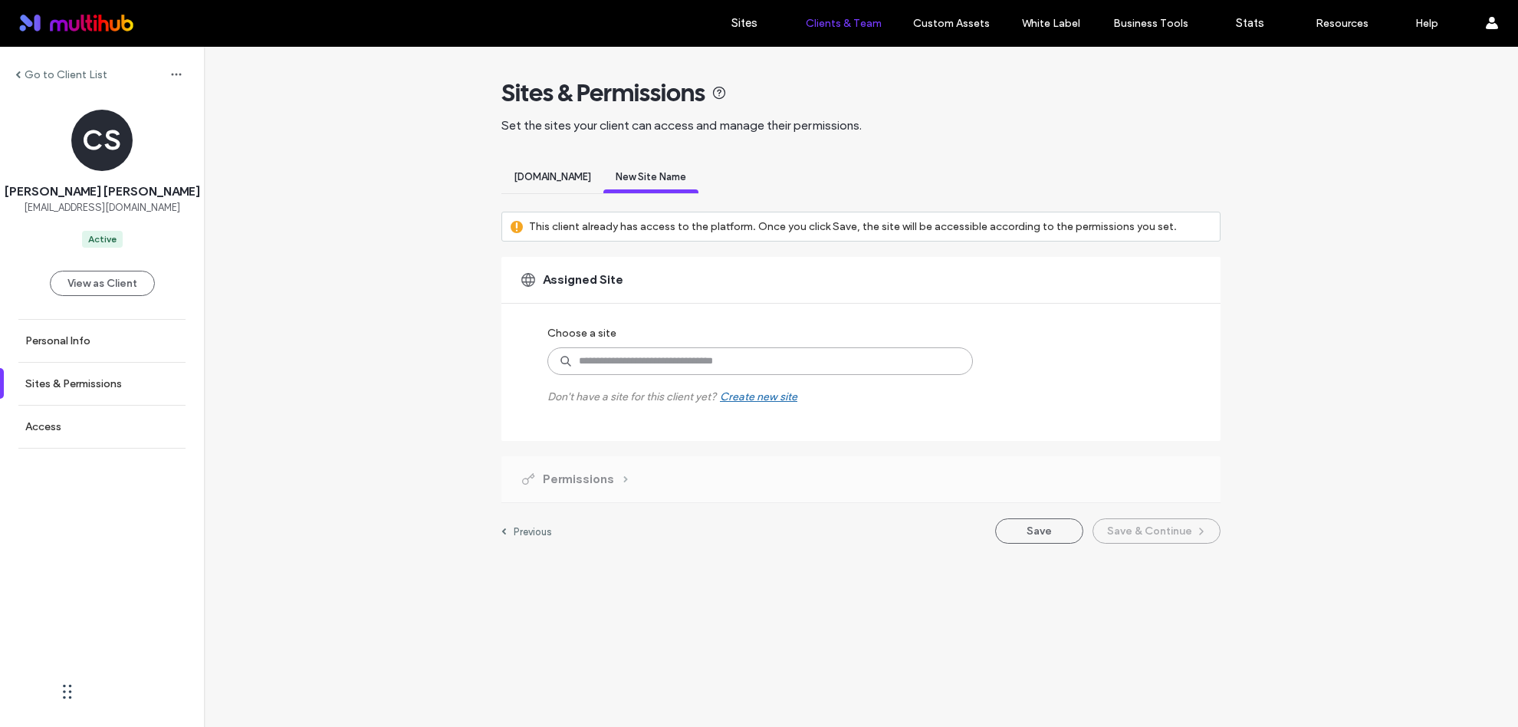
click at [756, 362] on input at bounding box center [759, 361] width 425 height 28
type input "****"
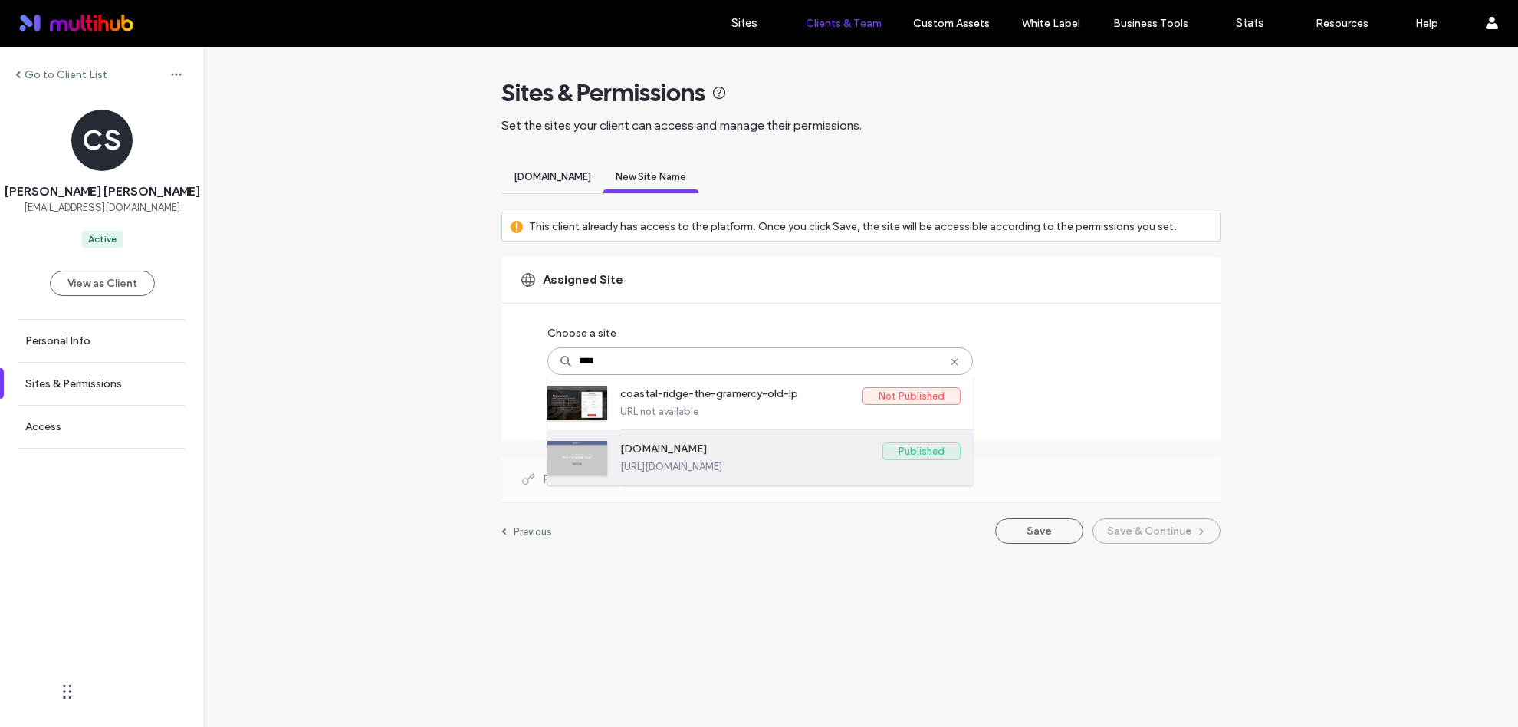
click at [665, 455] on label "[DOMAIN_NAME]" at bounding box center [751, 451] width 262 height 18
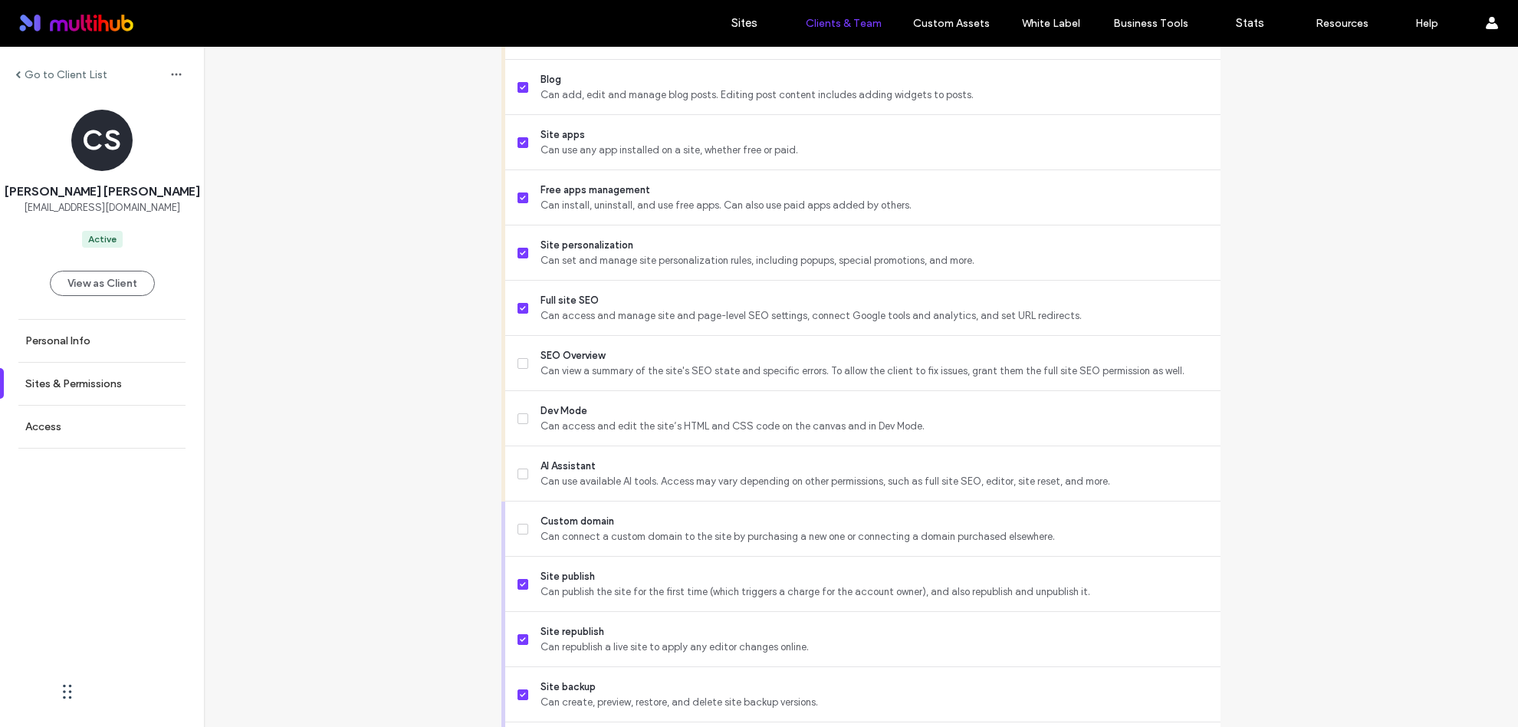
scroll to position [1182, 0]
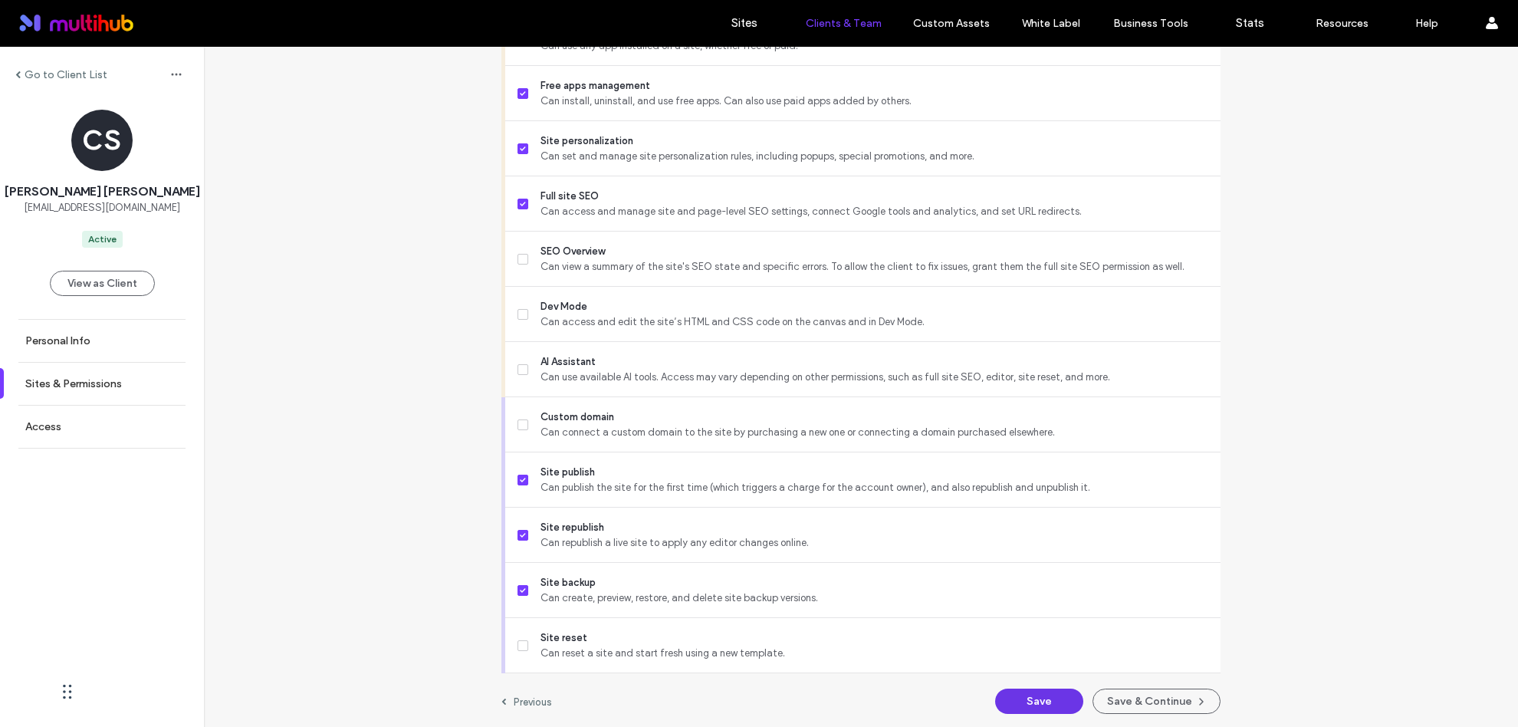
click at [1024, 701] on button "Save" at bounding box center [1039, 700] width 88 height 25
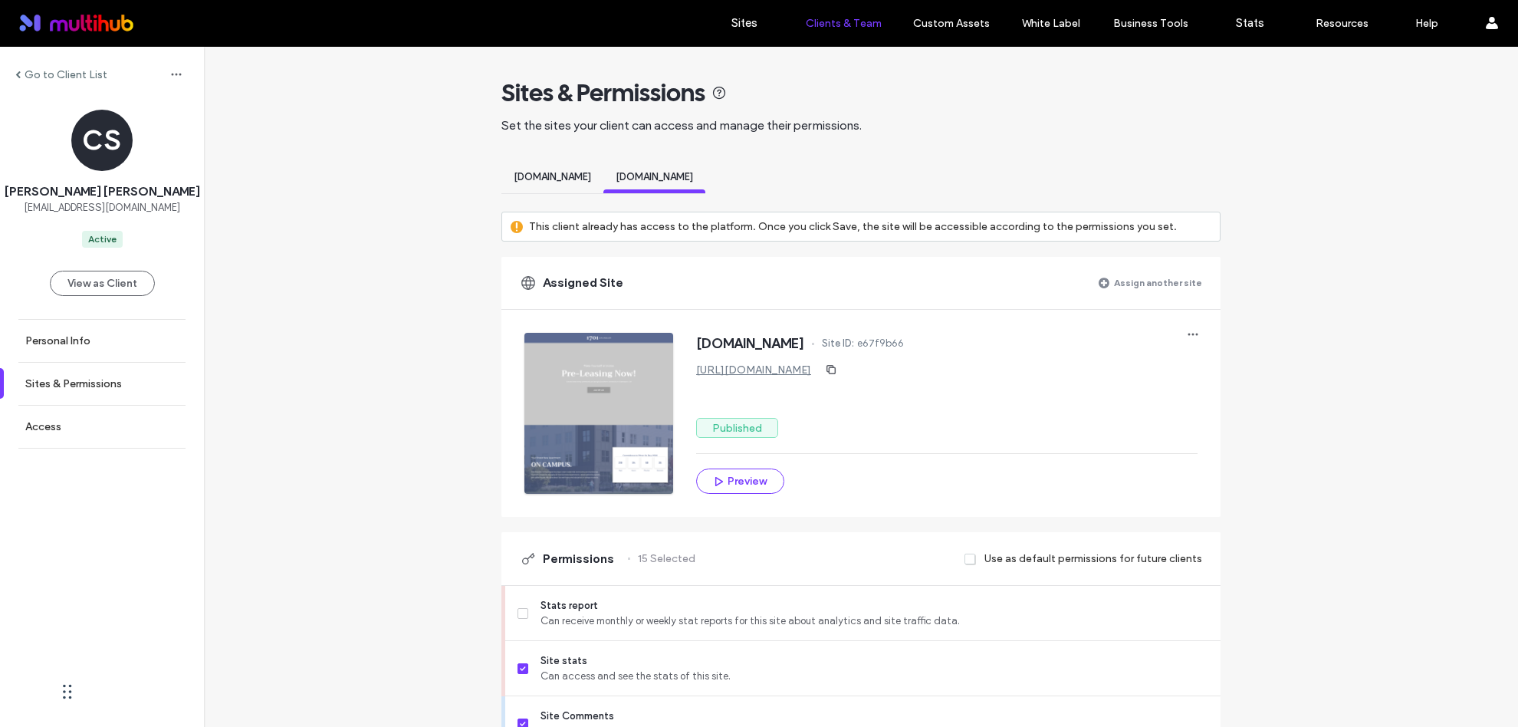
click at [72, 80] on label "Go to Client List" at bounding box center [66, 74] width 83 height 13
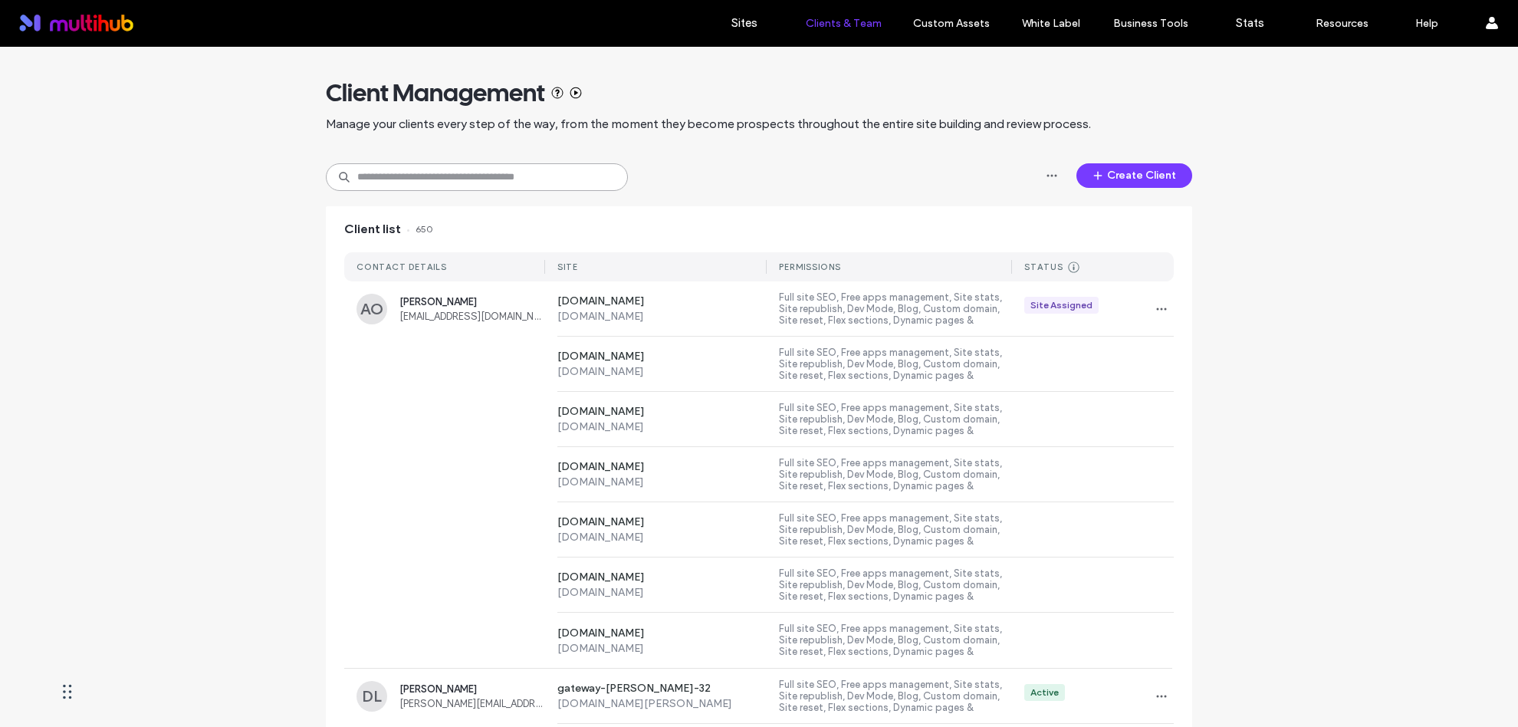
click at [531, 179] on input at bounding box center [477, 177] width 302 height 28
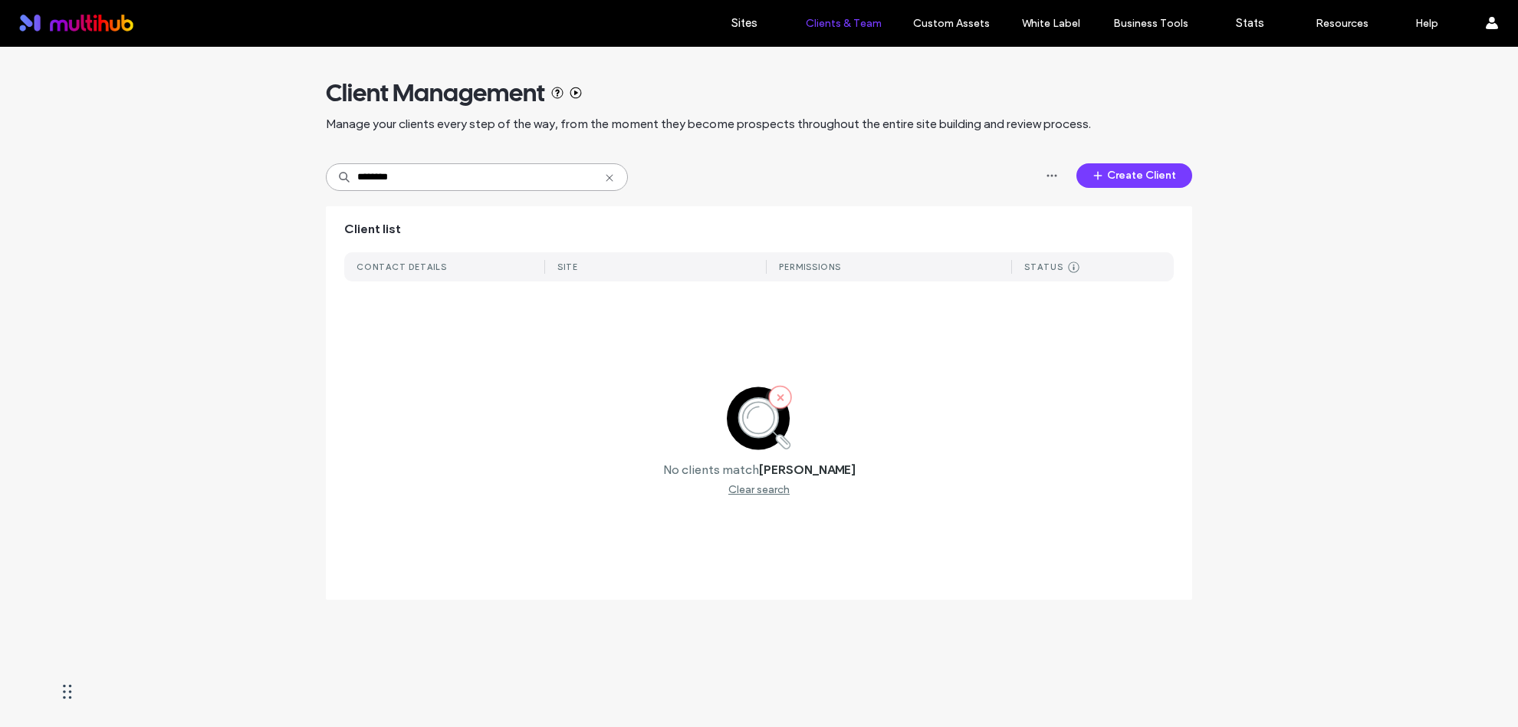
type input "********"
click at [1144, 184] on button "Create Client" at bounding box center [1134, 175] width 116 height 25
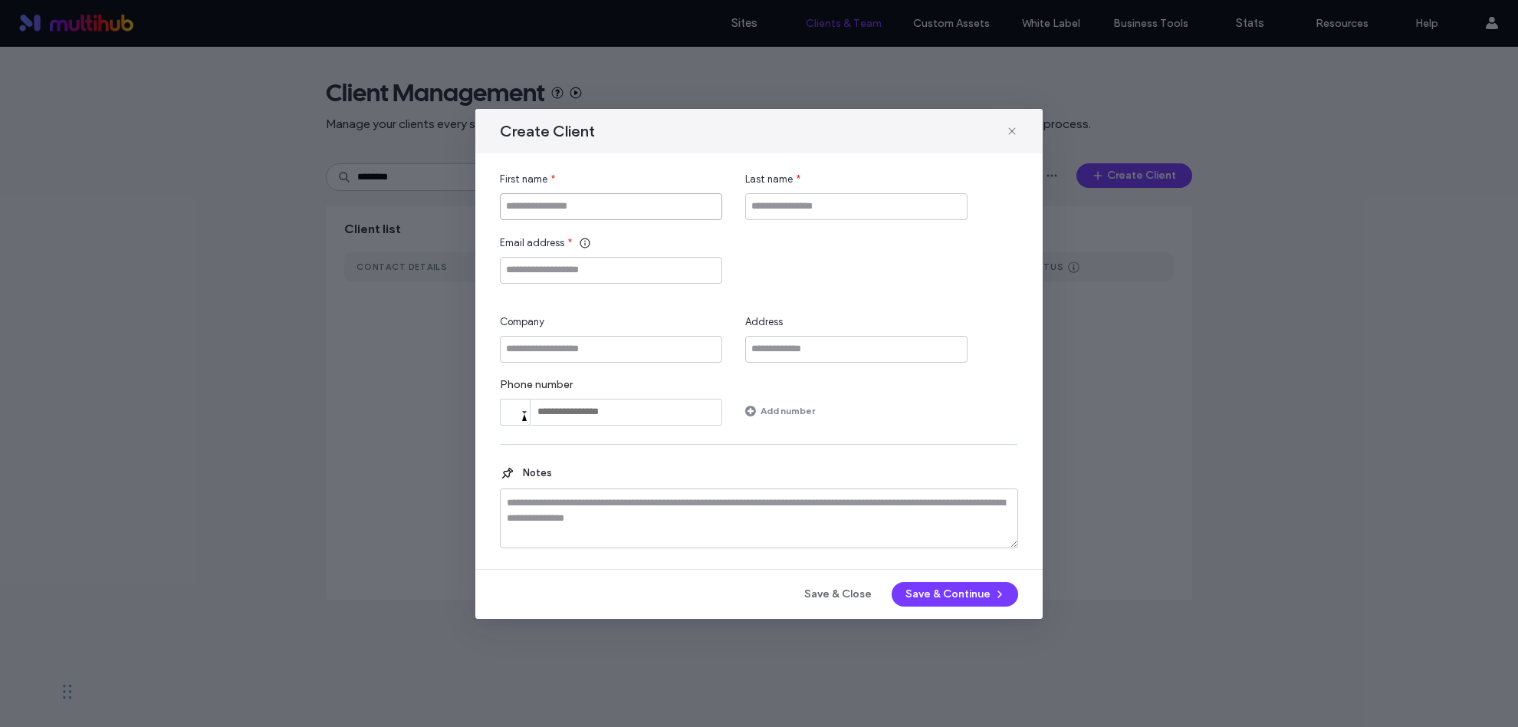
click at [615, 209] on input "First name" at bounding box center [611, 206] width 222 height 27
type input "****"
click at [765, 209] on input "******" at bounding box center [856, 206] width 222 height 27
type input "*******"
click at [527, 270] on input "Email address" at bounding box center [611, 270] width 222 height 27
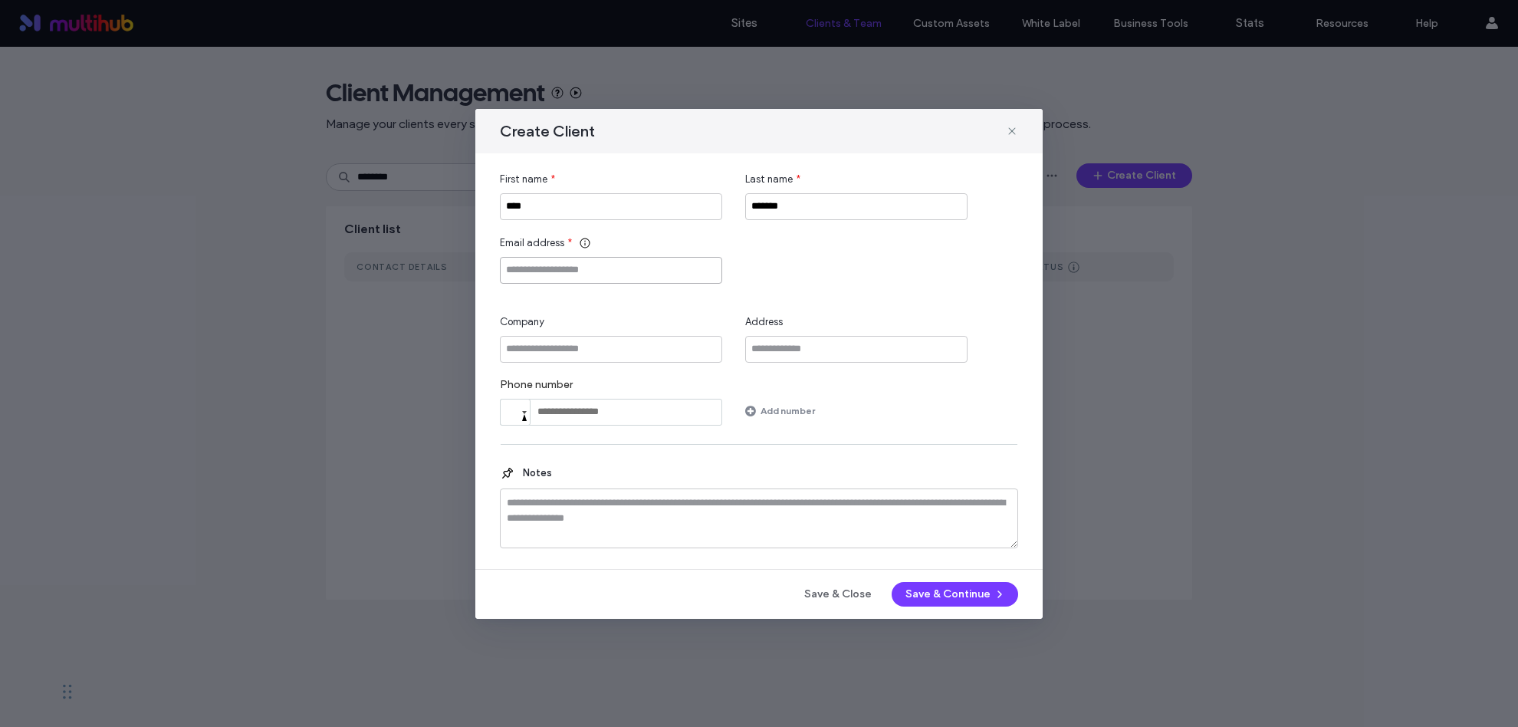
paste input "**********"
type input "**********"
click at [549, 352] on input "Company" at bounding box center [611, 349] width 222 height 27
click at [941, 594] on button "Save & Continue" at bounding box center [954, 594] width 126 height 25
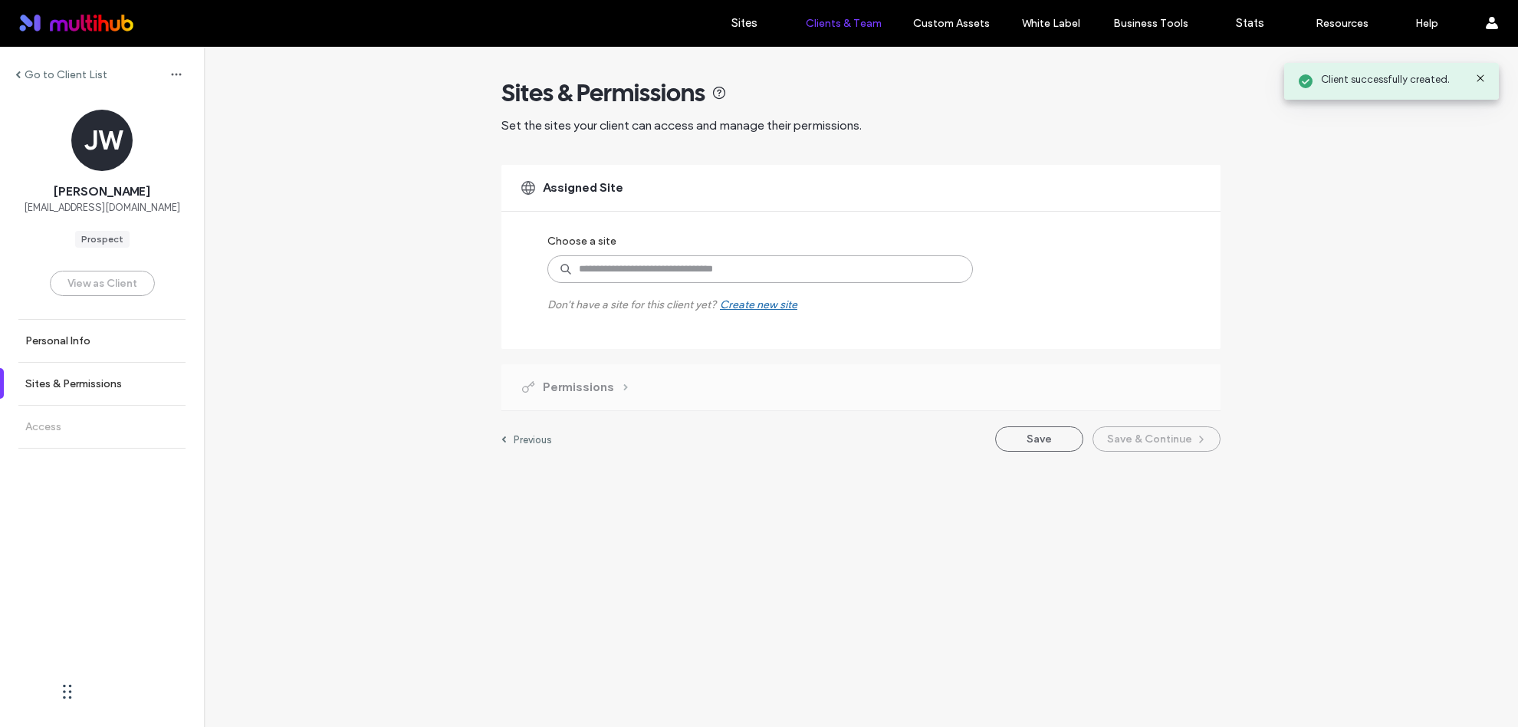
click at [867, 259] on input at bounding box center [759, 269] width 425 height 28
type input "******"
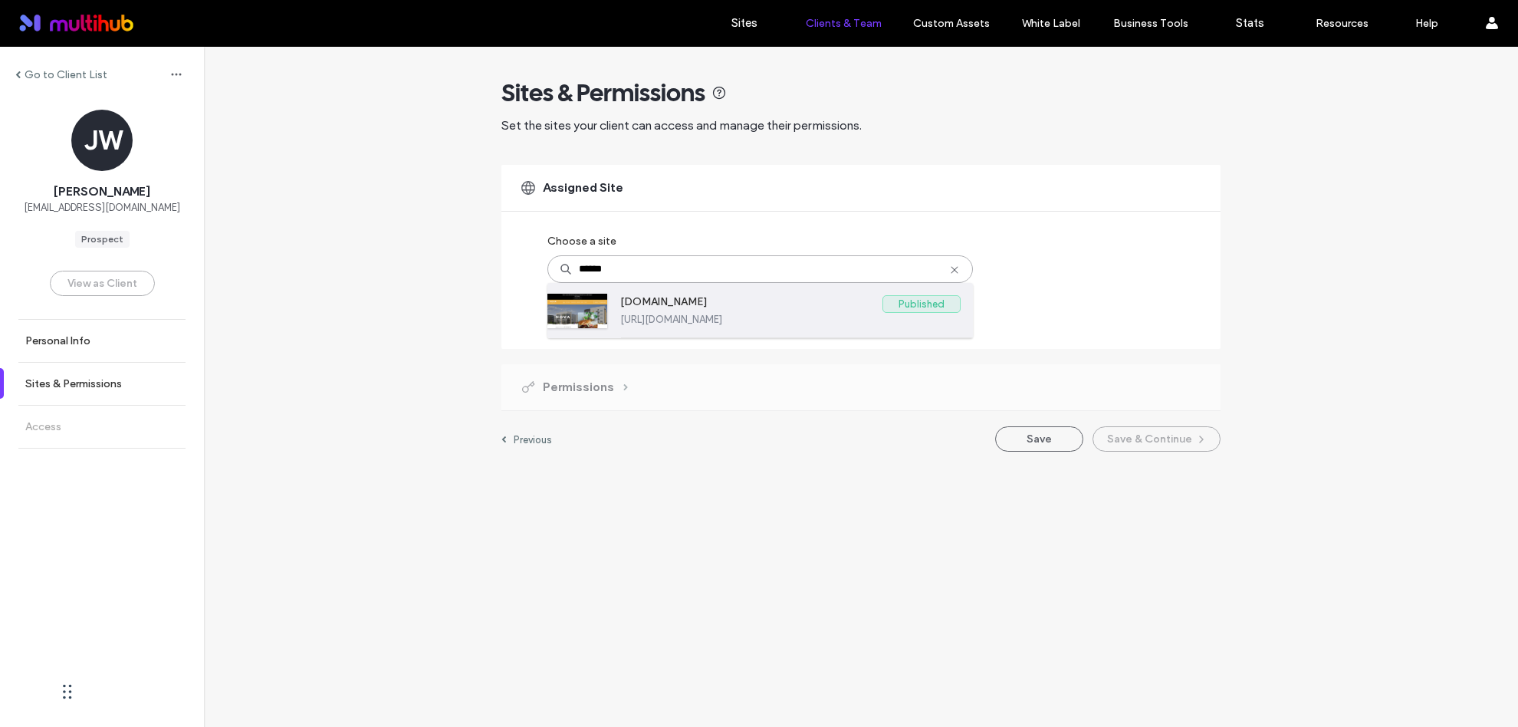
click at [837, 320] on label "[URL][DOMAIN_NAME]" at bounding box center [790, 319] width 340 height 11
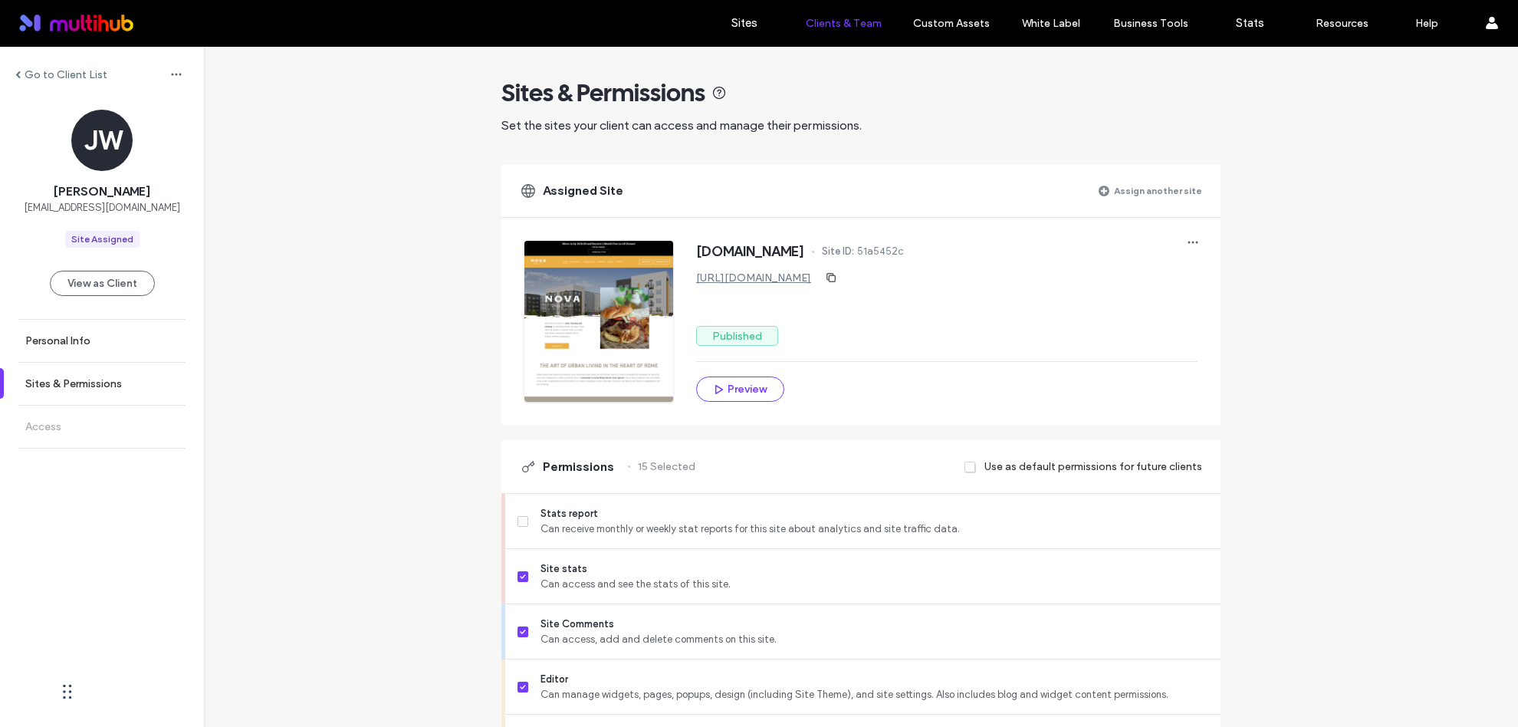
click at [1162, 195] on label "Assign another site" at bounding box center [1158, 190] width 88 height 27
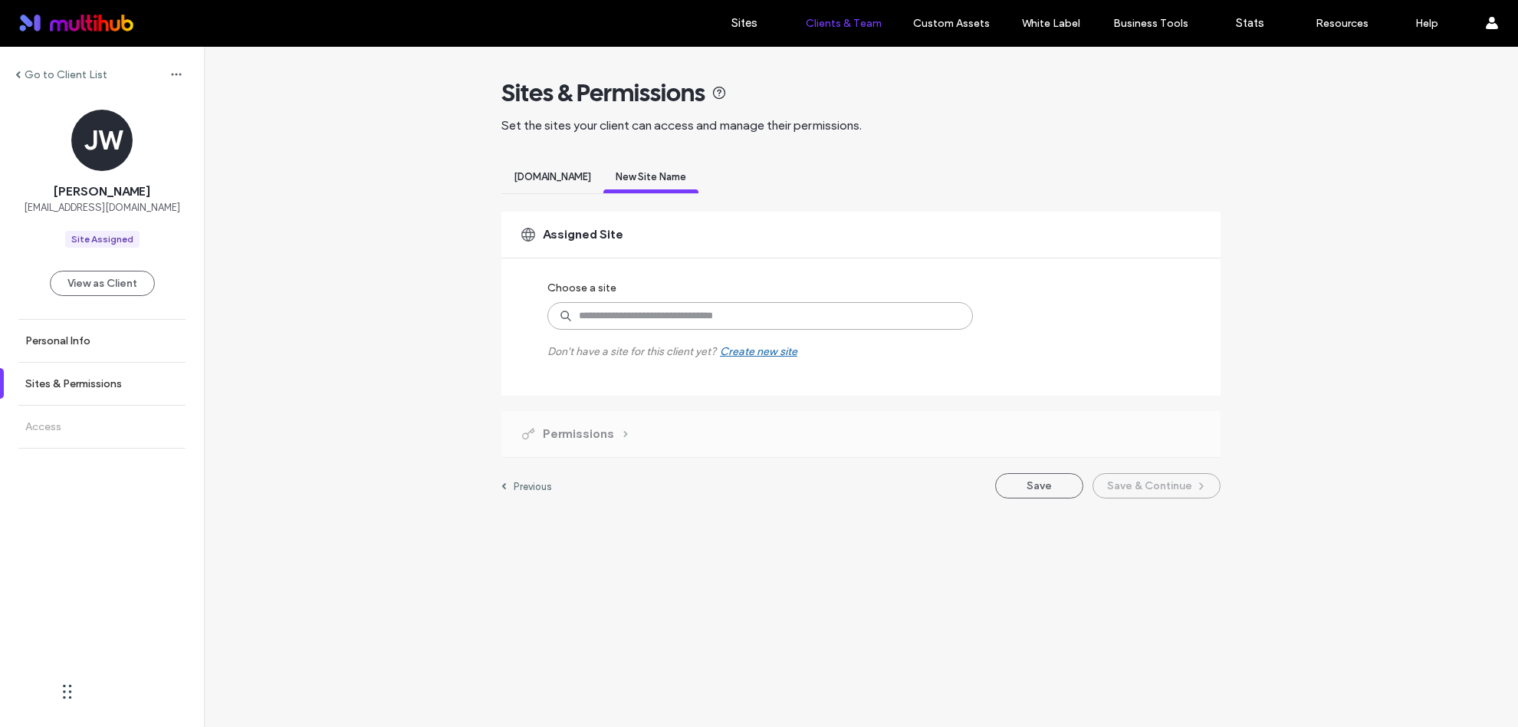
click at [796, 306] on input at bounding box center [759, 316] width 425 height 28
type input "****"
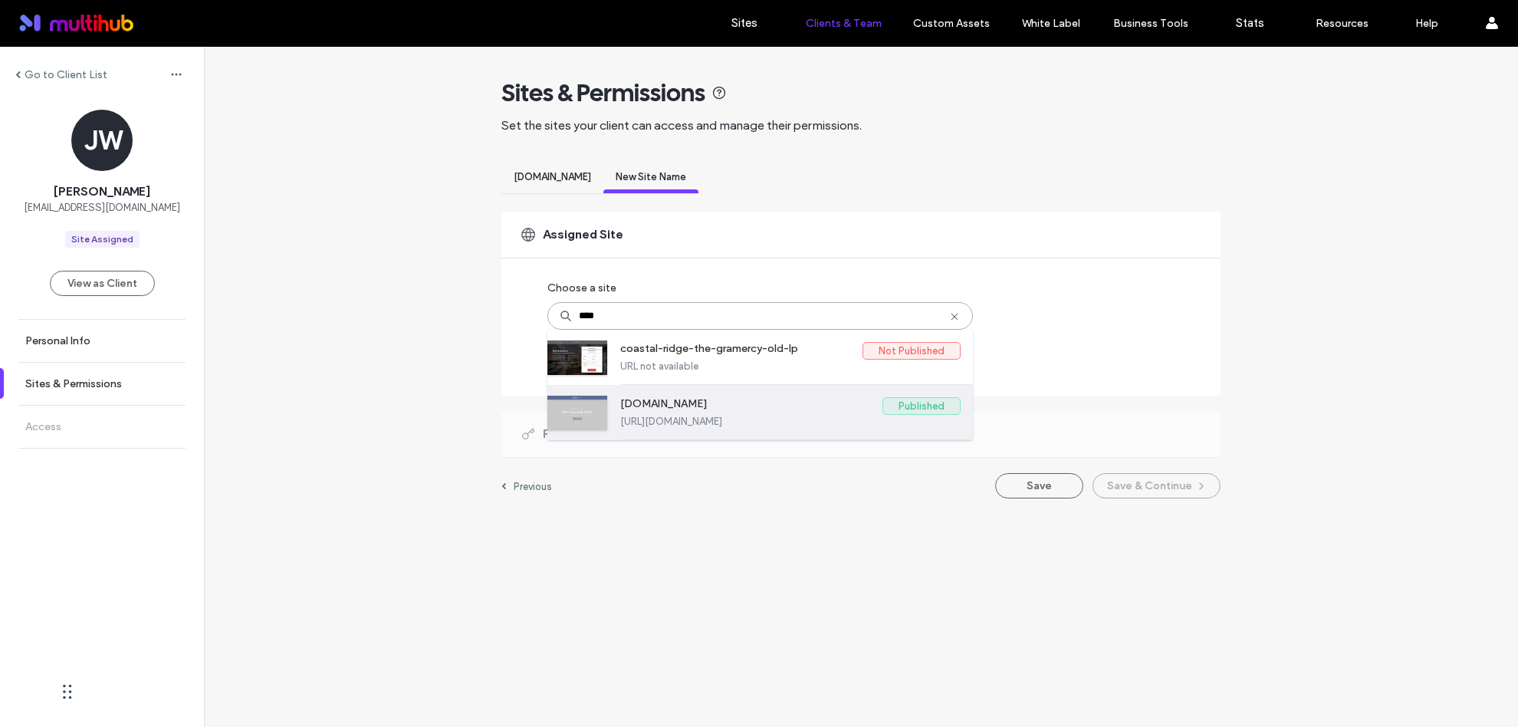
click at [740, 412] on label "[DOMAIN_NAME]" at bounding box center [751, 406] width 262 height 18
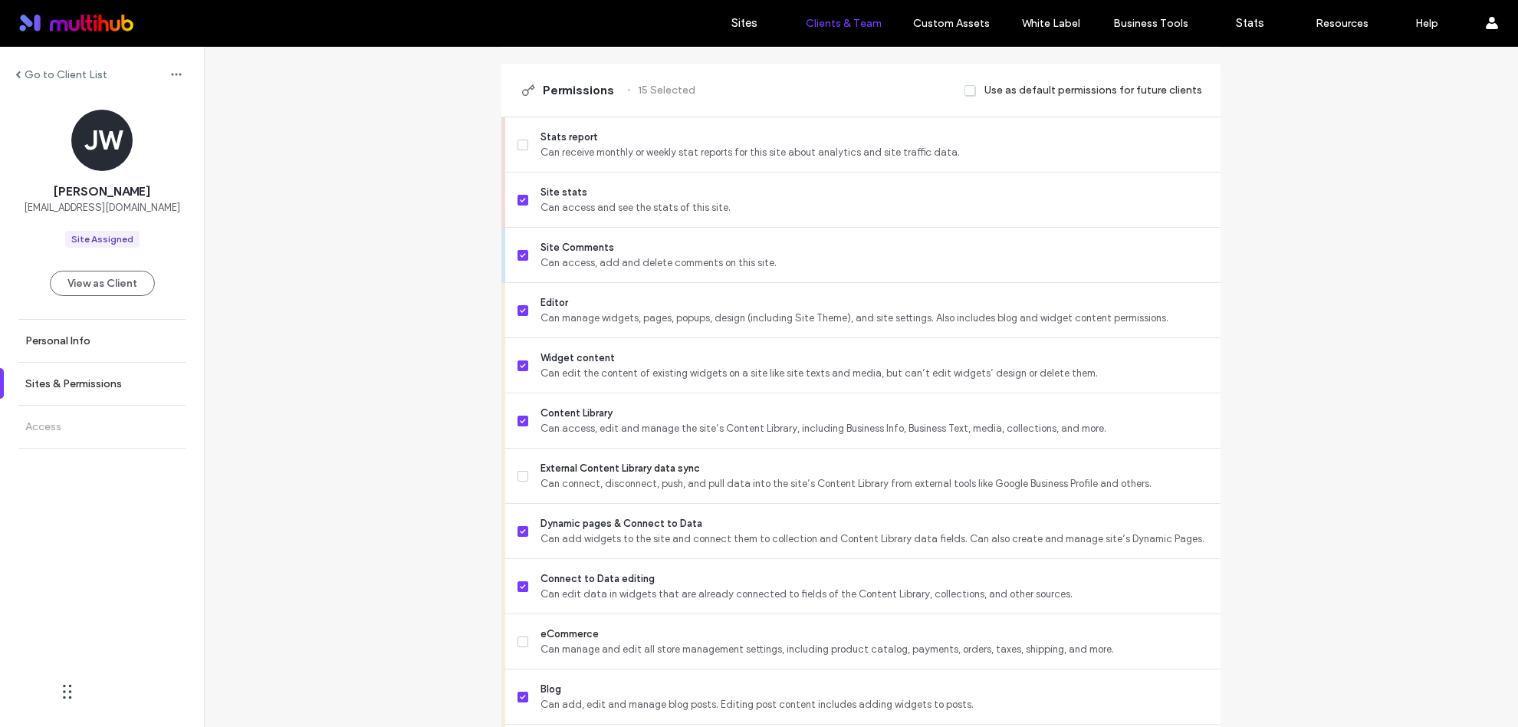
scroll to position [1138, 0]
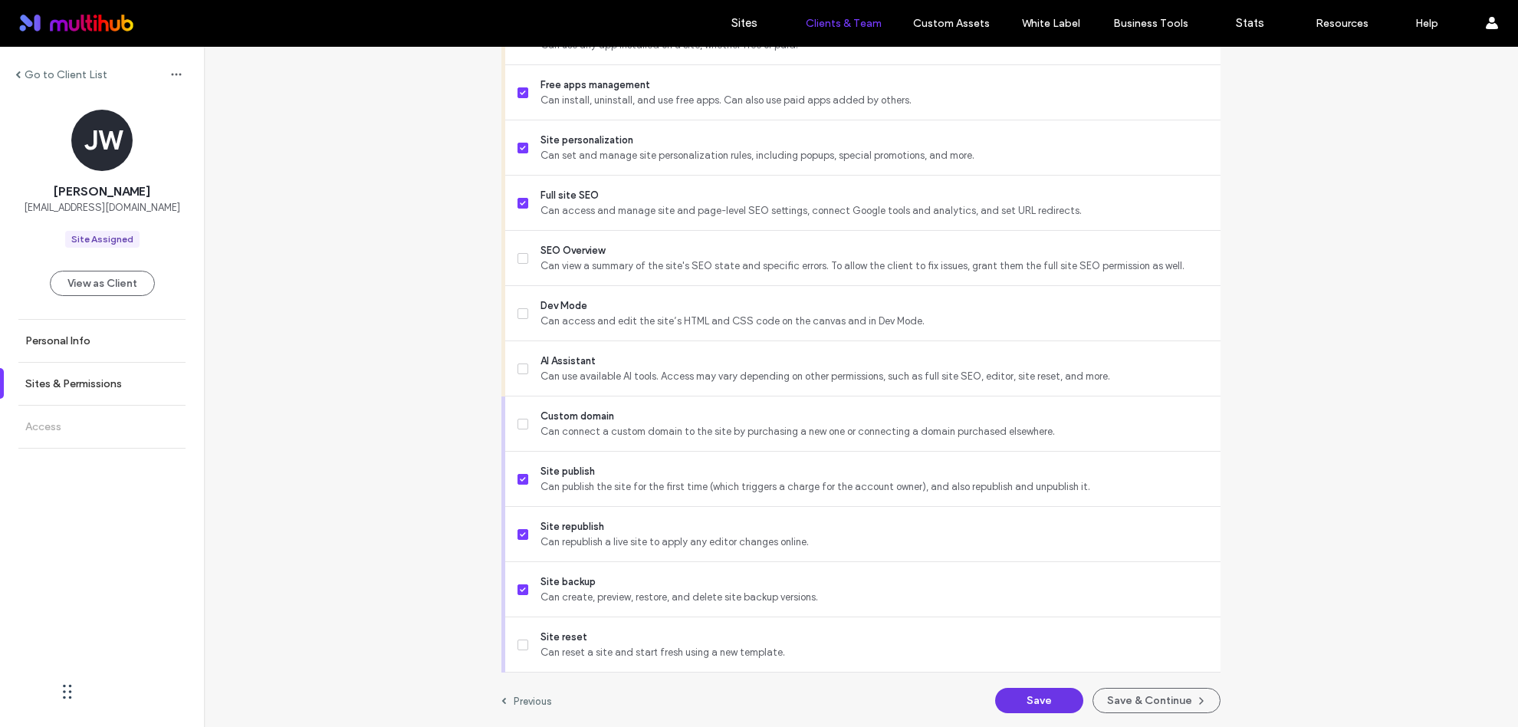
click at [1043, 708] on button "Save" at bounding box center [1039, 700] width 88 height 25
click at [89, 431] on link "Access" at bounding box center [102, 427] width 204 height 42
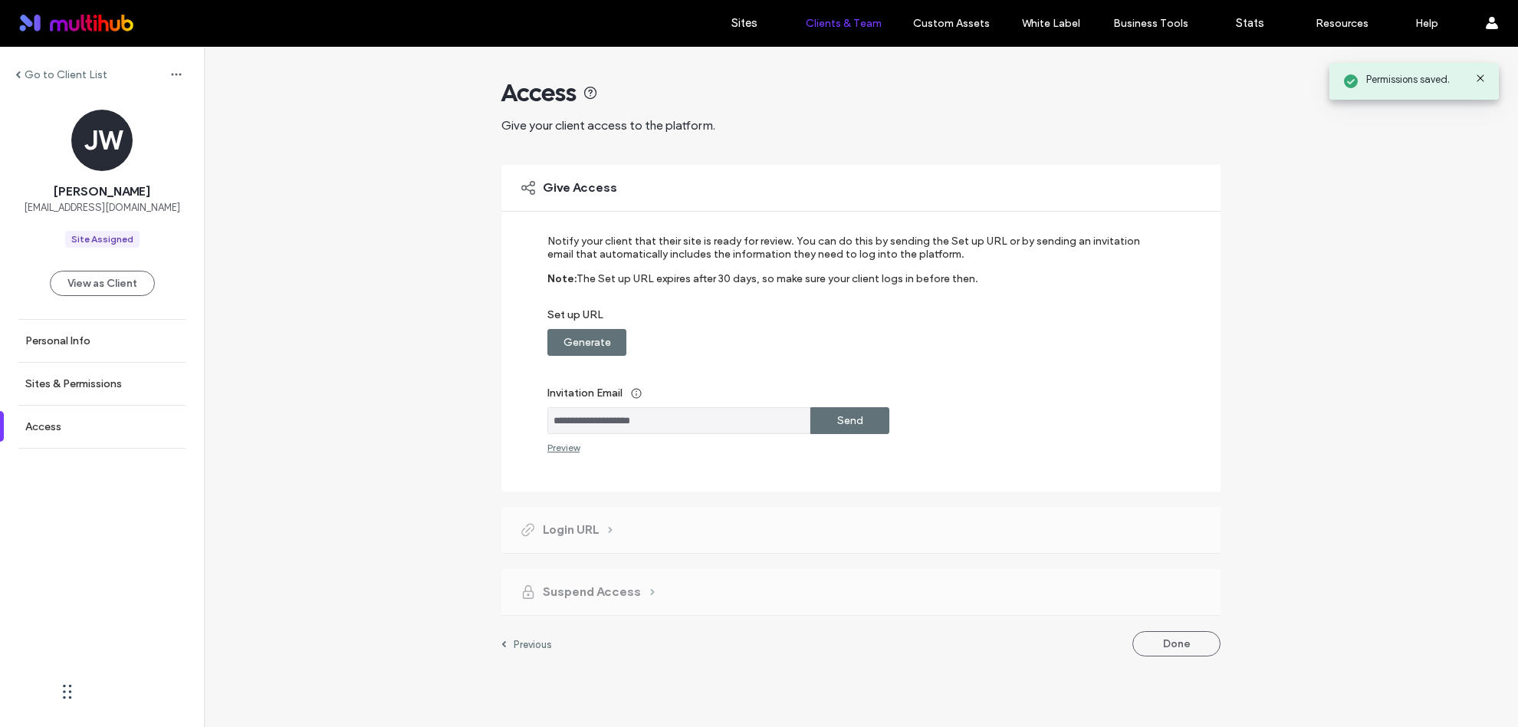
click at [846, 417] on label "Send" at bounding box center [850, 420] width 26 height 28
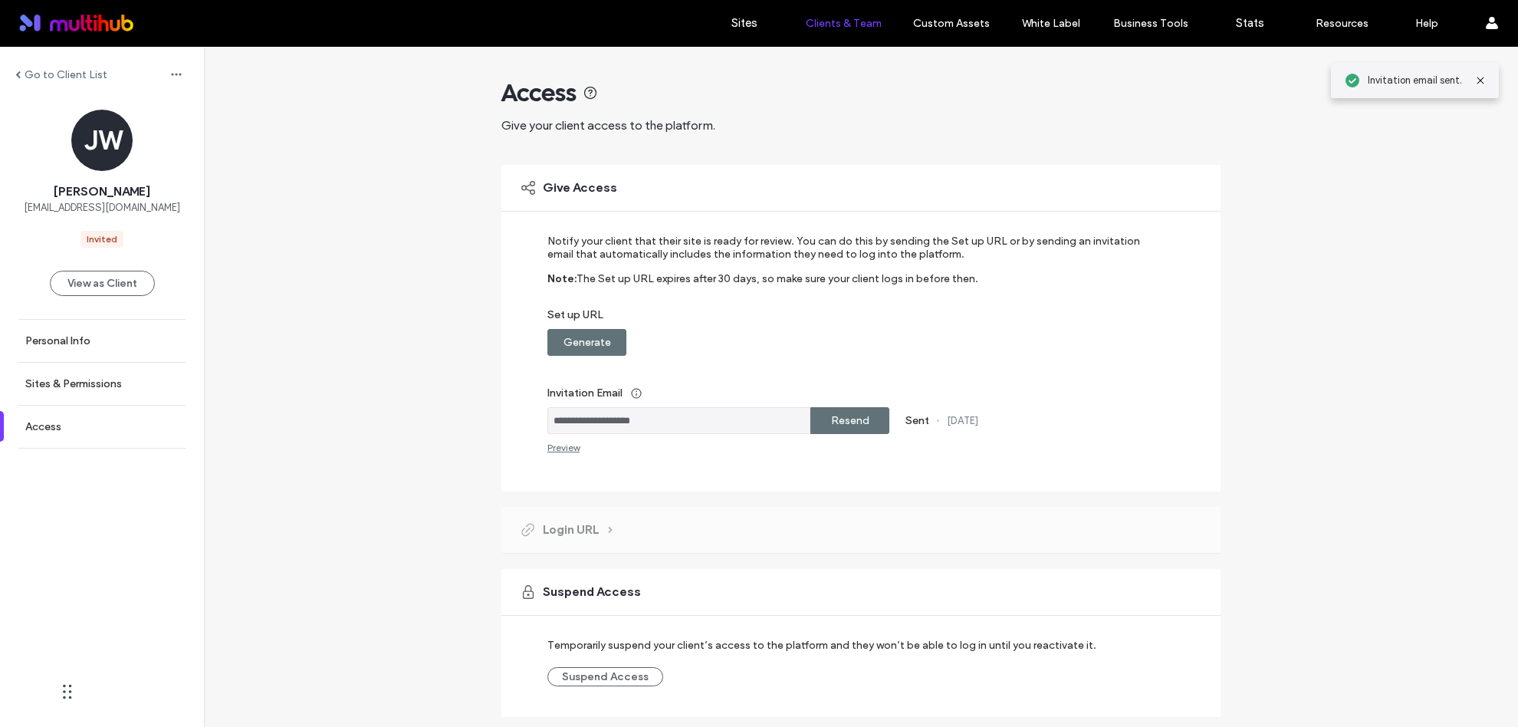
click at [576, 336] on label "Generate" at bounding box center [587, 342] width 48 height 28
click at [851, 341] on label "Copy" at bounding box center [850, 342] width 28 height 28
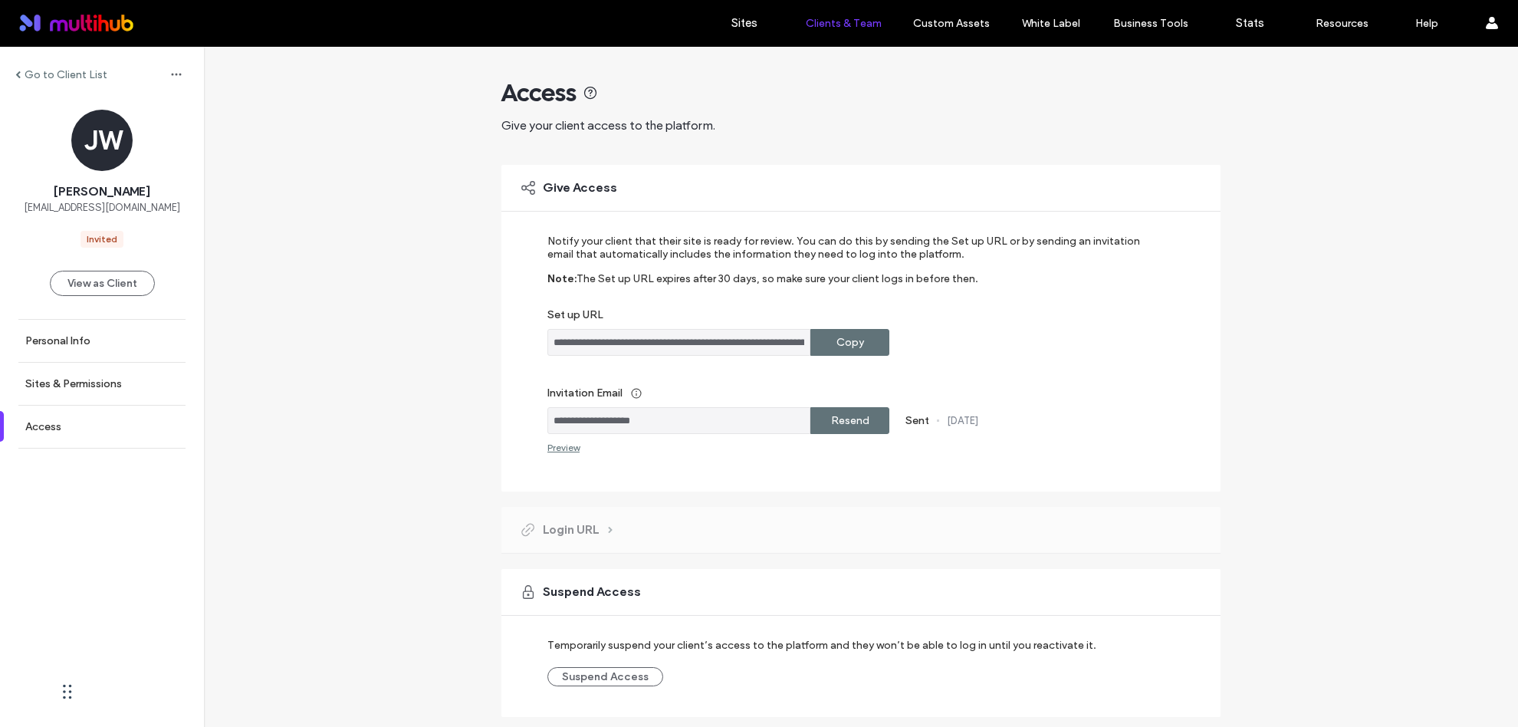
click at [847, 333] on label "Copy" at bounding box center [850, 342] width 28 height 28
